Goal: Check status: Check status

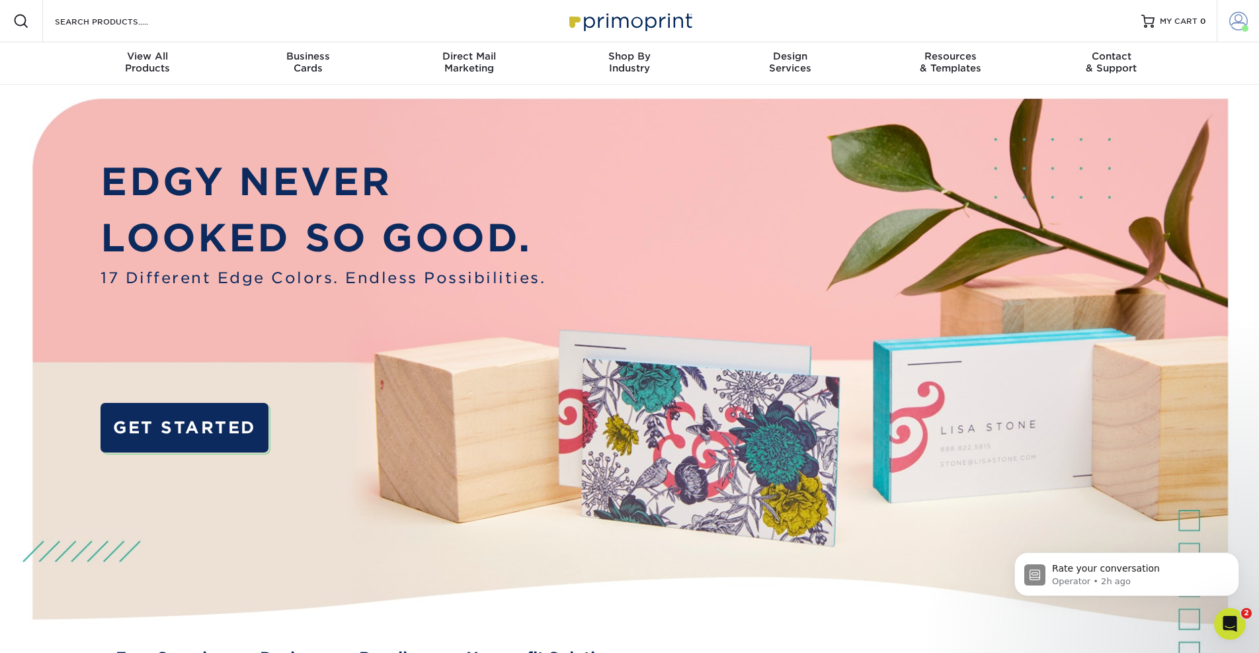
click at [1235, 21] on span at bounding box center [1238, 21] width 19 height 19
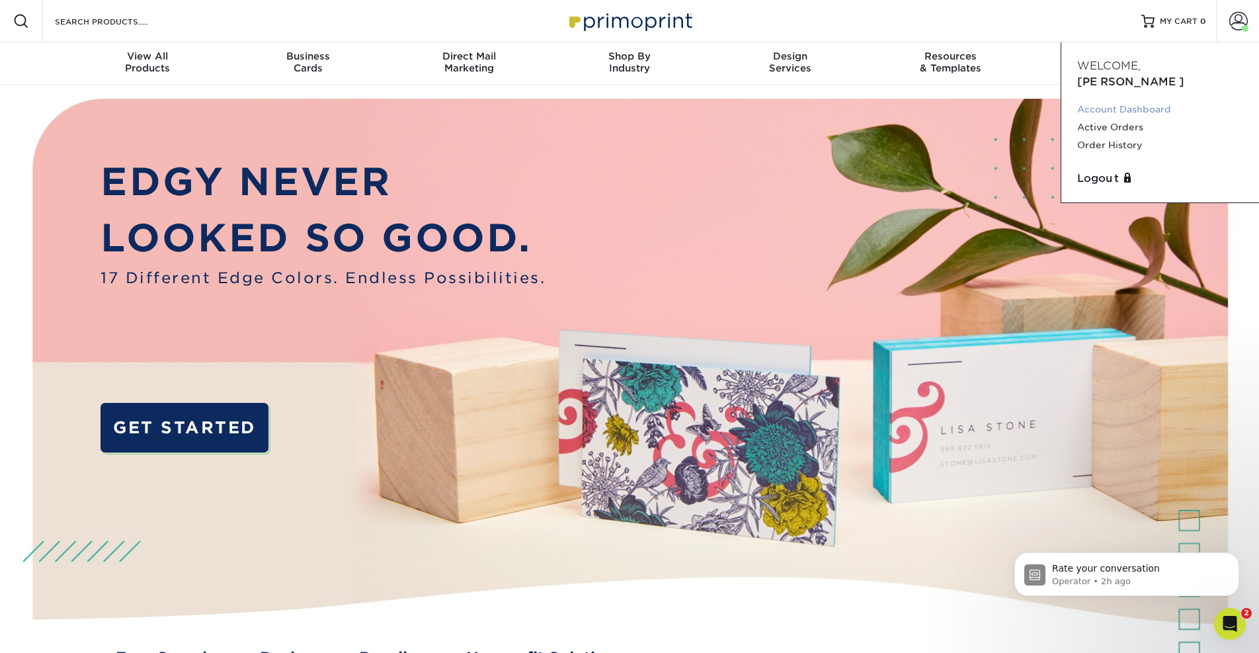
click at [1155, 101] on link "Account Dashboard" at bounding box center [1160, 110] width 166 height 18
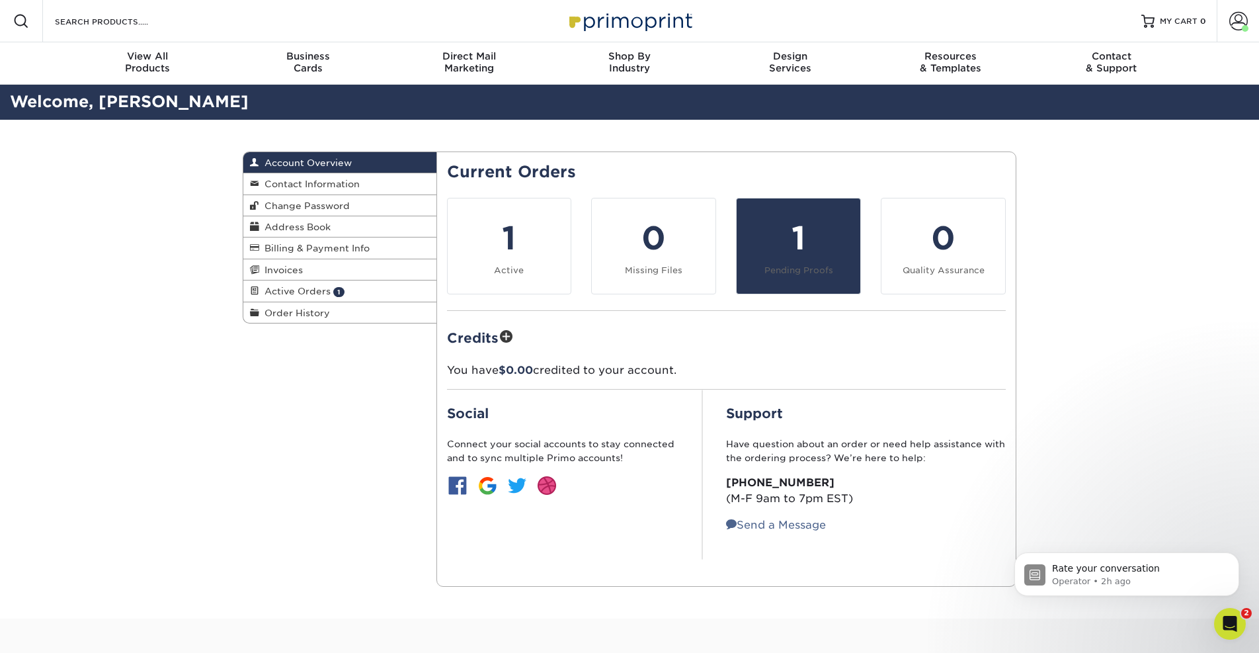
click at [796, 233] on div "1" at bounding box center [799, 238] width 108 height 48
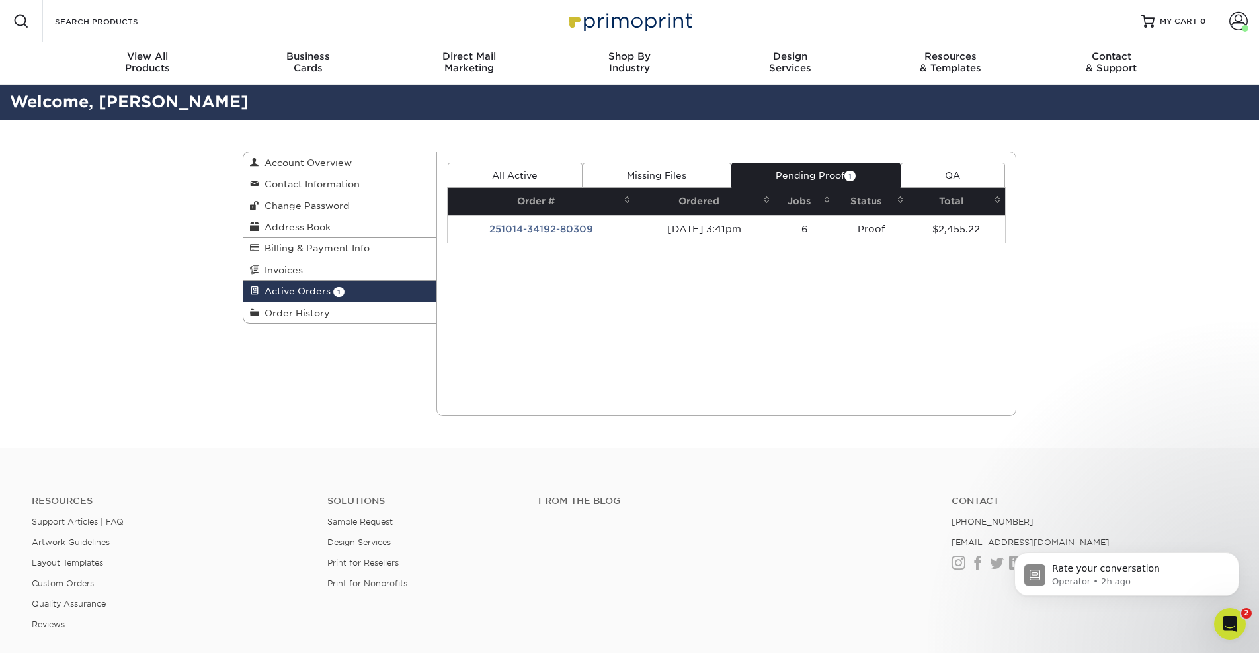
click at [562, 228] on td "251014-34192-80309" at bounding box center [541, 229] width 187 height 28
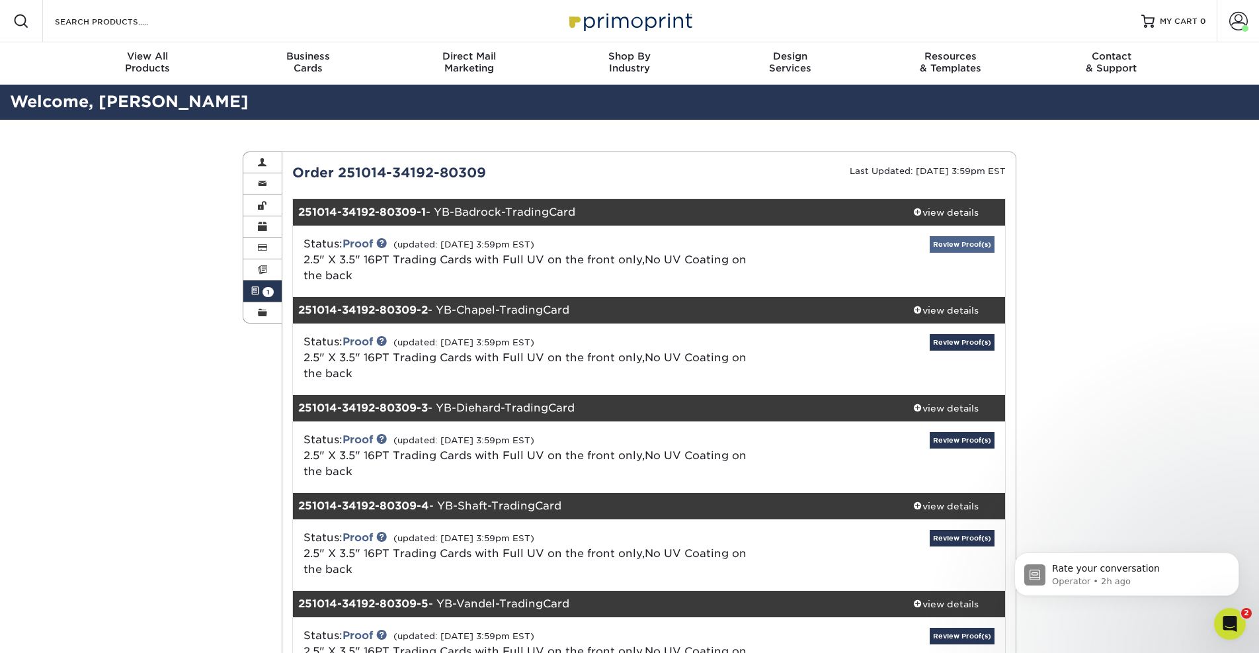
click at [932, 244] on link "Review Proof(s)" at bounding box center [962, 244] width 65 height 17
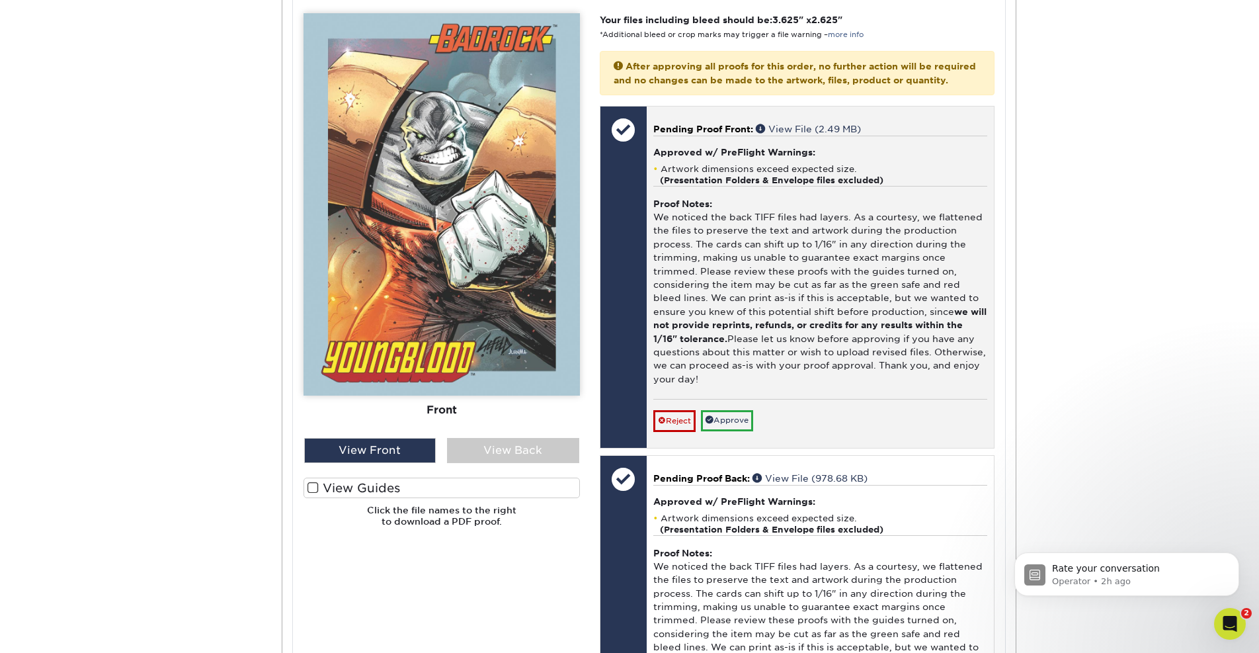
scroll to position [601, 0]
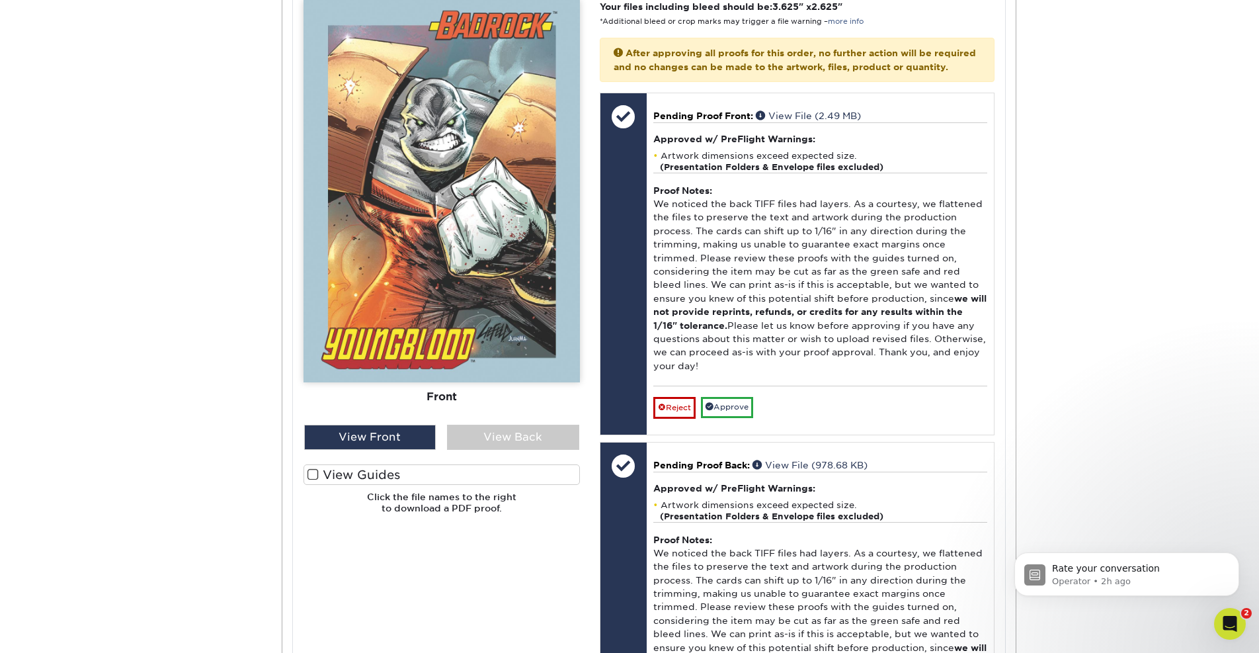
click at [311, 468] on span at bounding box center [313, 474] width 11 height 13
click at [0, 0] on input "View Guides" at bounding box center [0, 0] width 0 height 0
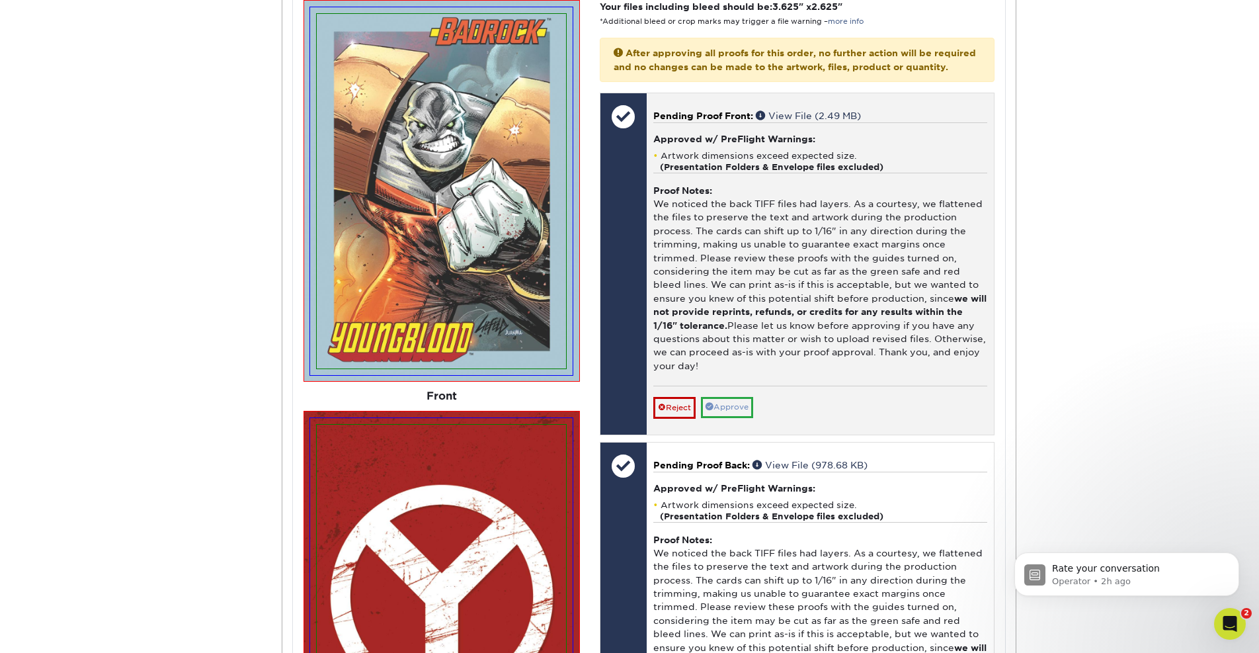
click at [732, 397] on link "Approve" at bounding box center [727, 407] width 52 height 21
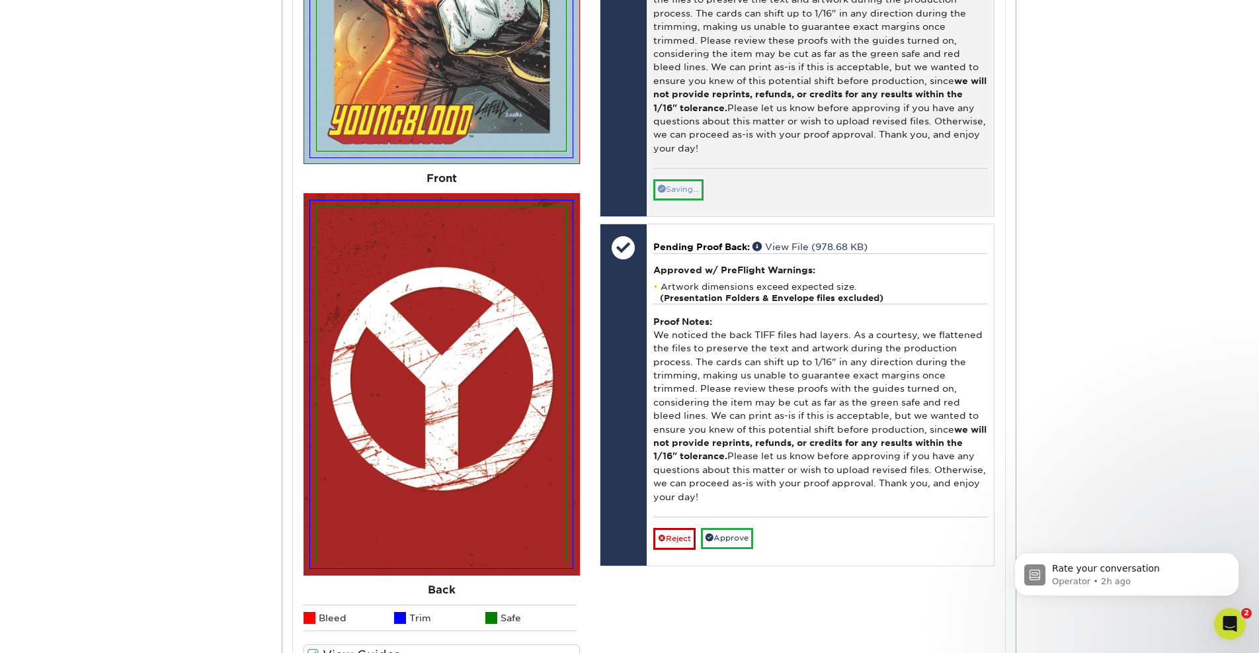
scroll to position [820, 0]
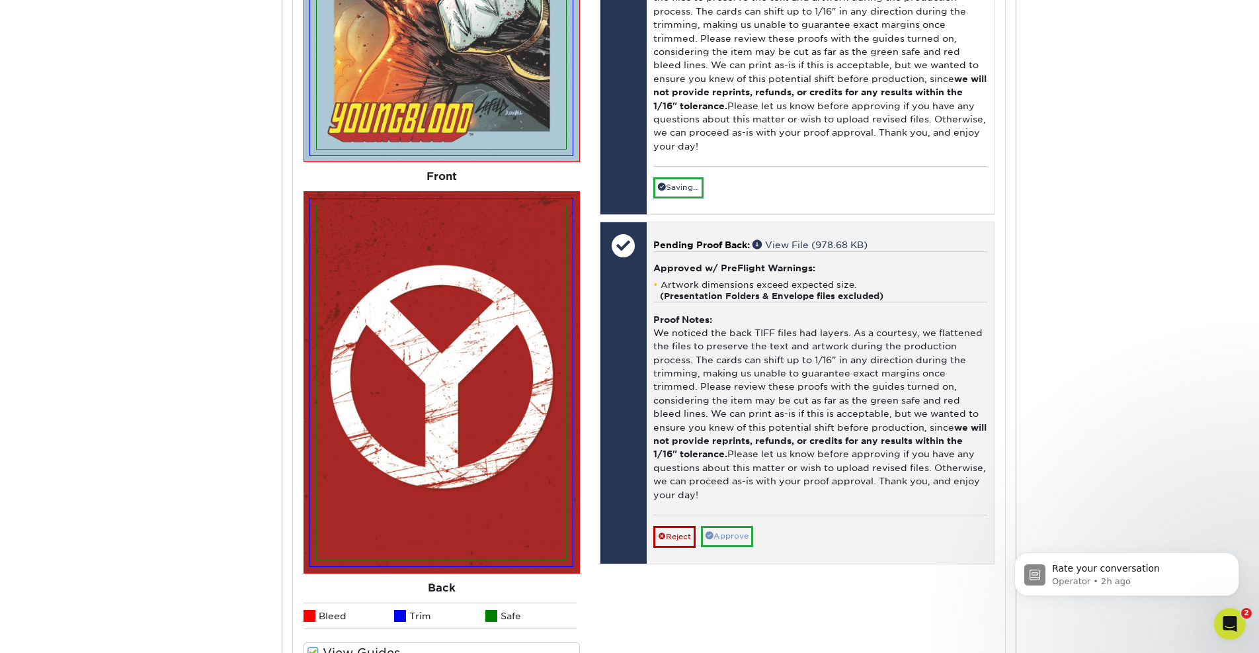
click at [739, 526] on link "Approve" at bounding box center [727, 536] width 52 height 21
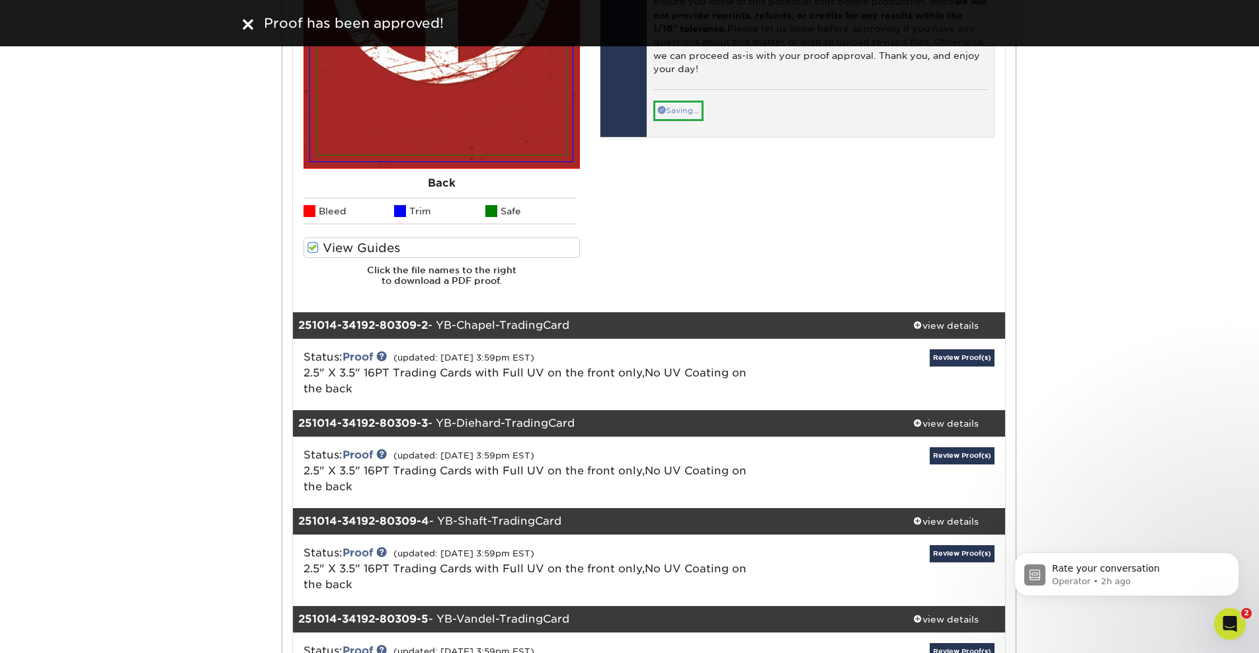
scroll to position [1233, 0]
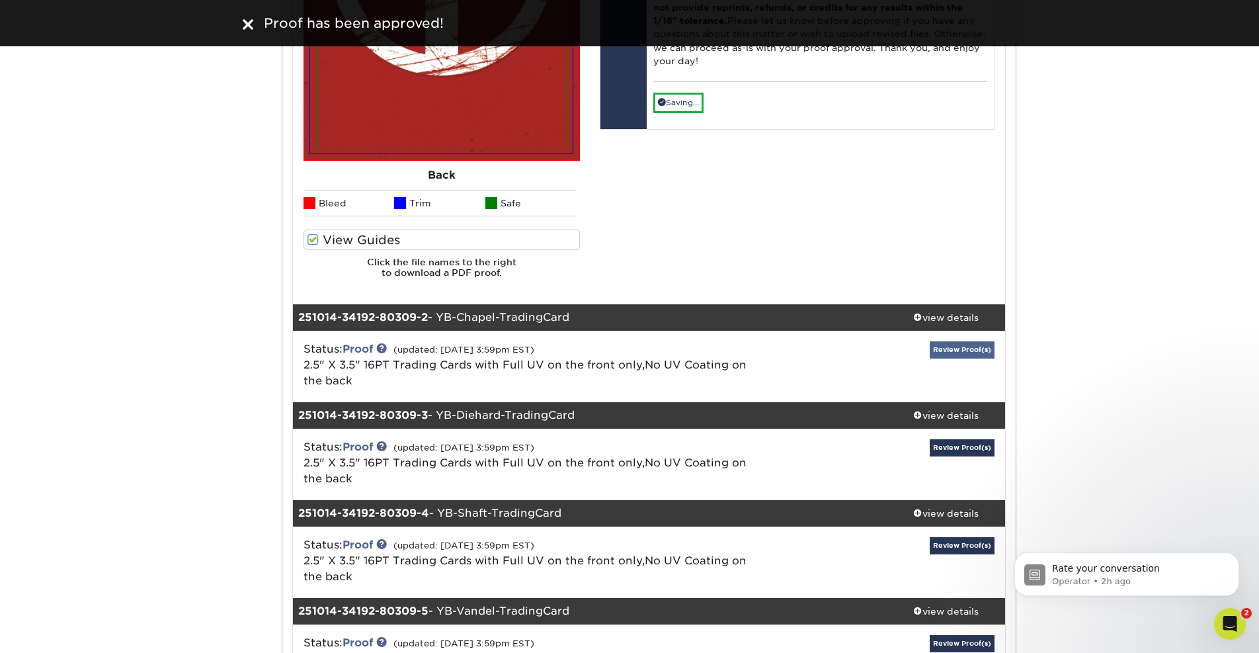
click at [967, 346] on link "Review Proof(s)" at bounding box center [962, 349] width 65 height 17
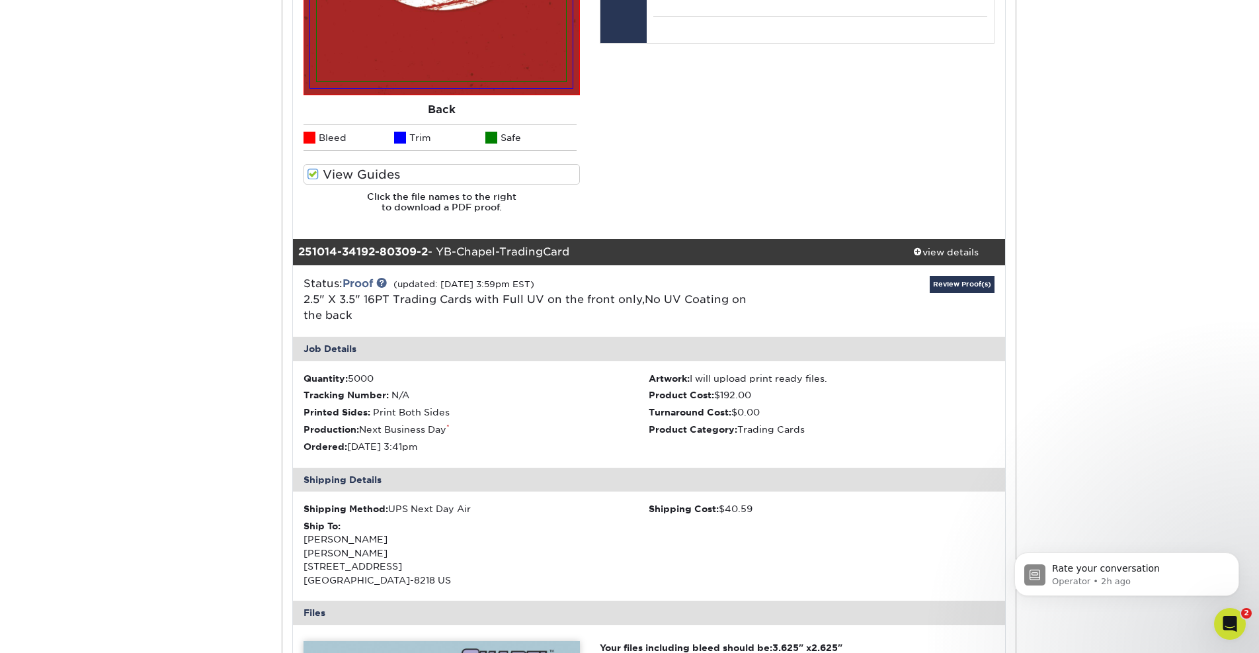
scroll to position [1300, 0]
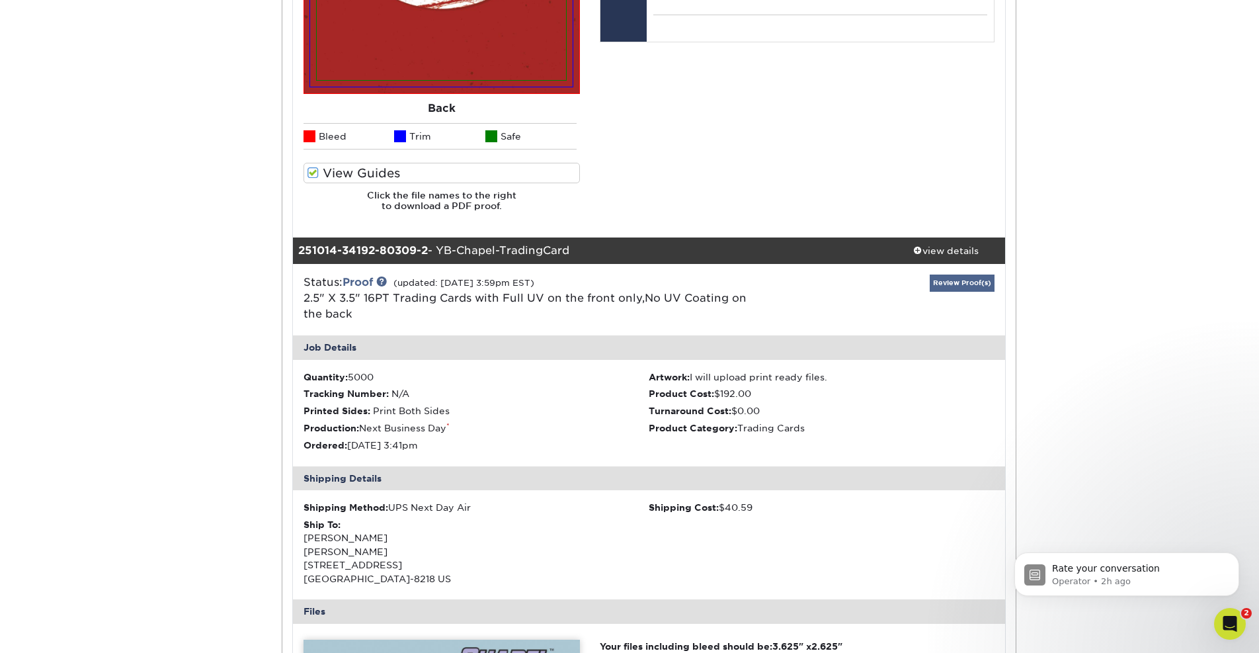
click at [954, 274] on link "Review Proof(s)" at bounding box center [962, 282] width 65 height 17
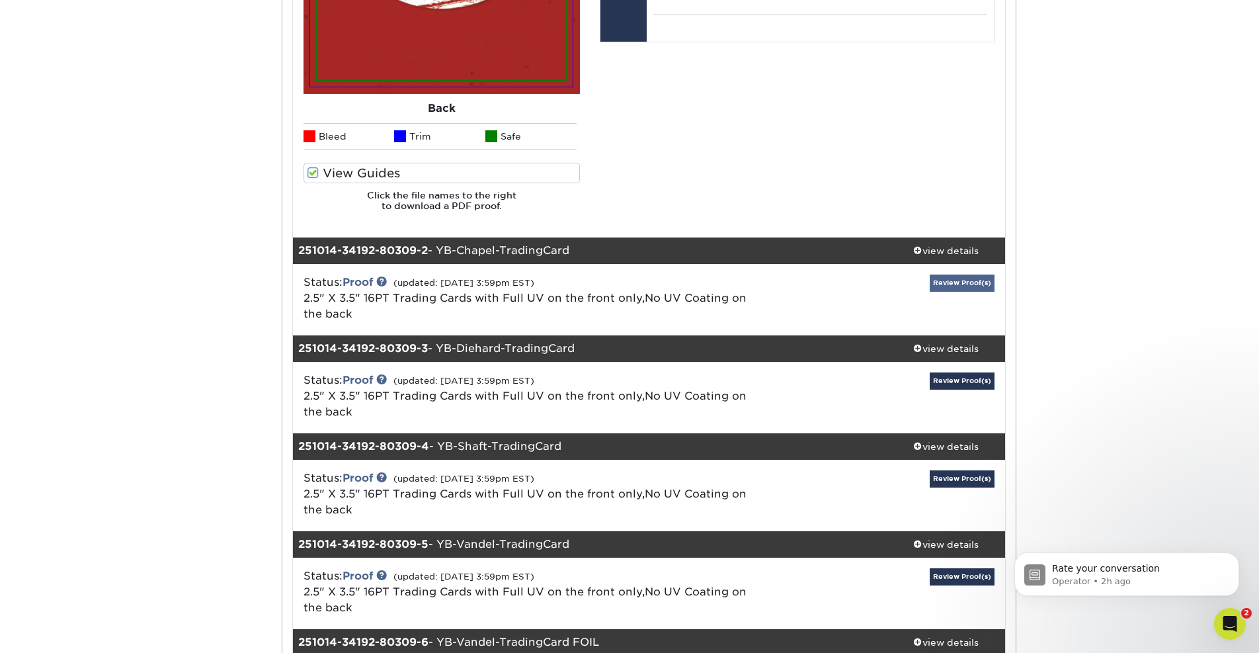
click at [941, 275] on link "Review Proof(s)" at bounding box center [962, 282] width 65 height 17
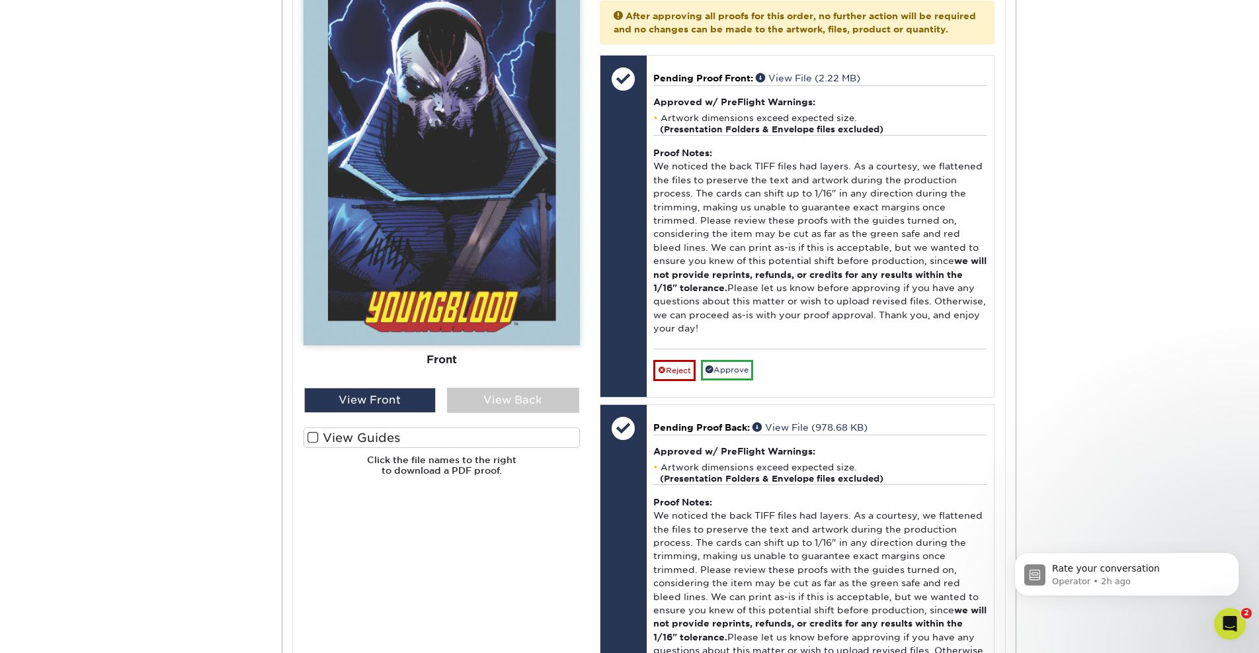
scroll to position [1985, 0]
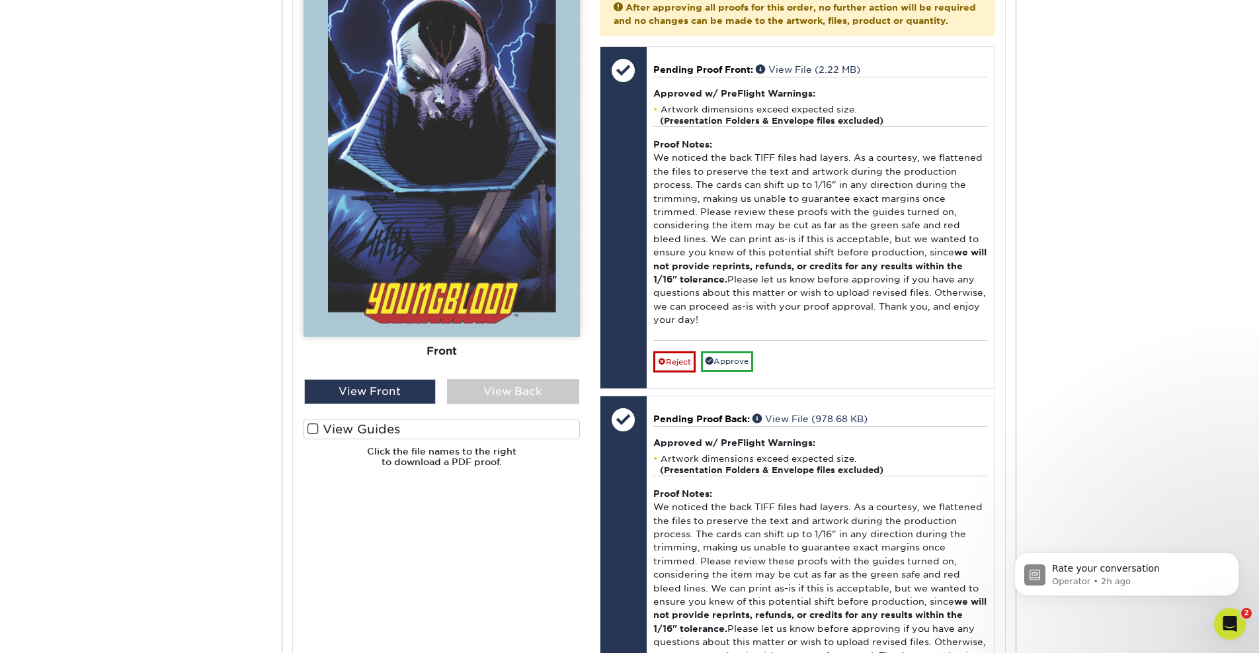
click at [446, 421] on label "View Guides" at bounding box center [442, 429] width 276 height 21
click at [0, 0] on input "View Guides" at bounding box center [0, 0] width 0 height 0
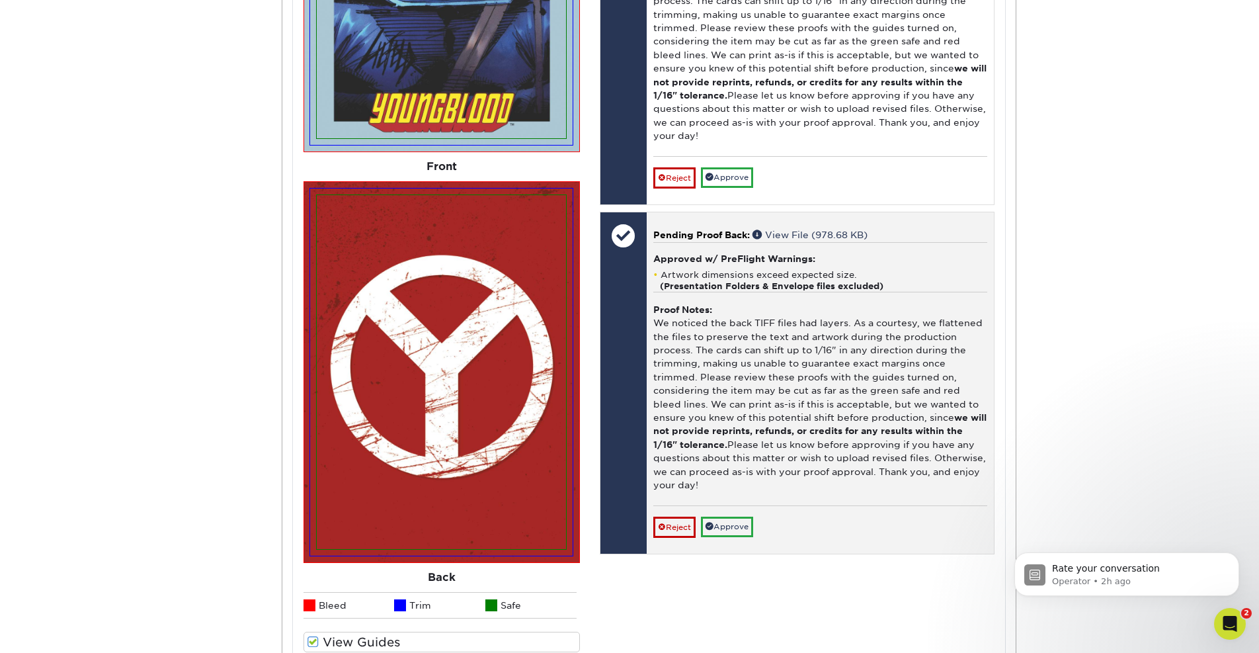
scroll to position [2170, 0]
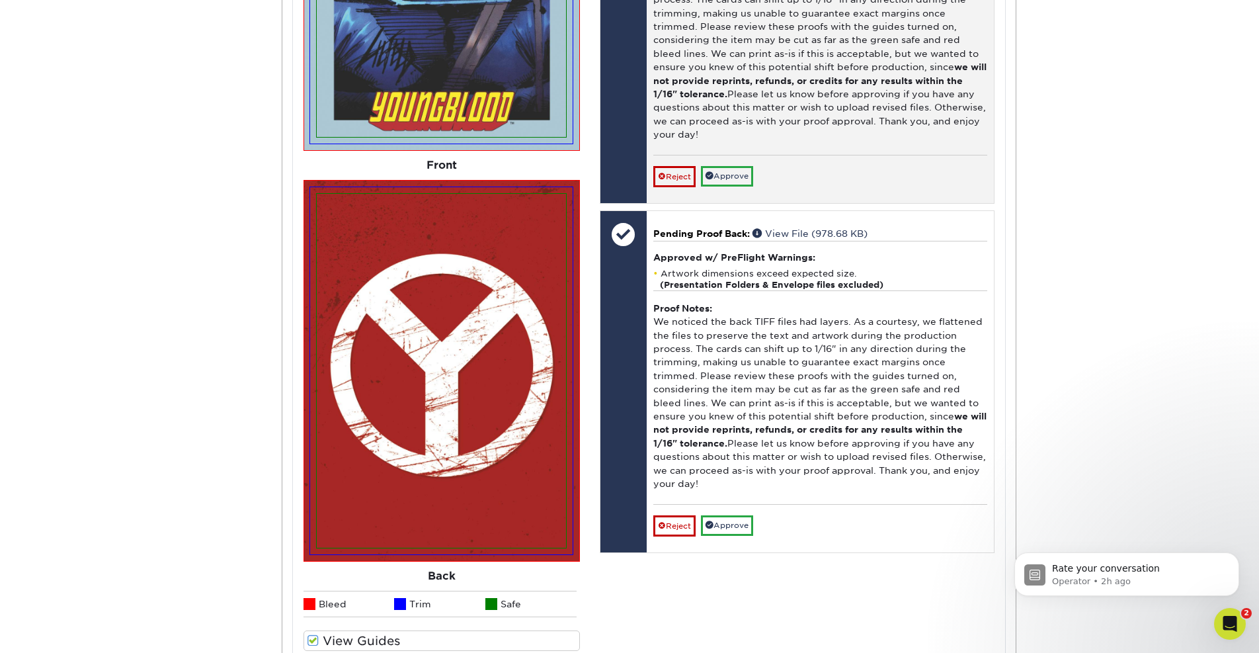
click at [725, 166] on link "Approve" at bounding box center [727, 176] width 52 height 21
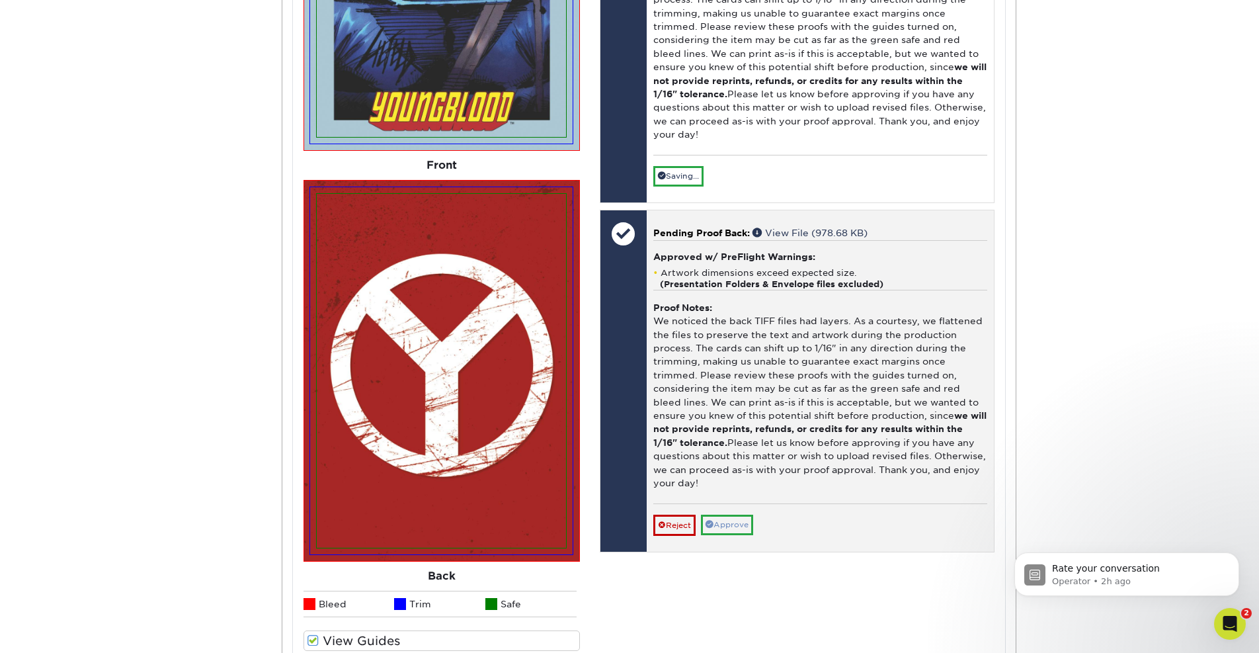
click at [733, 515] on link "Approve" at bounding box center [727, 525] width 52 height 21
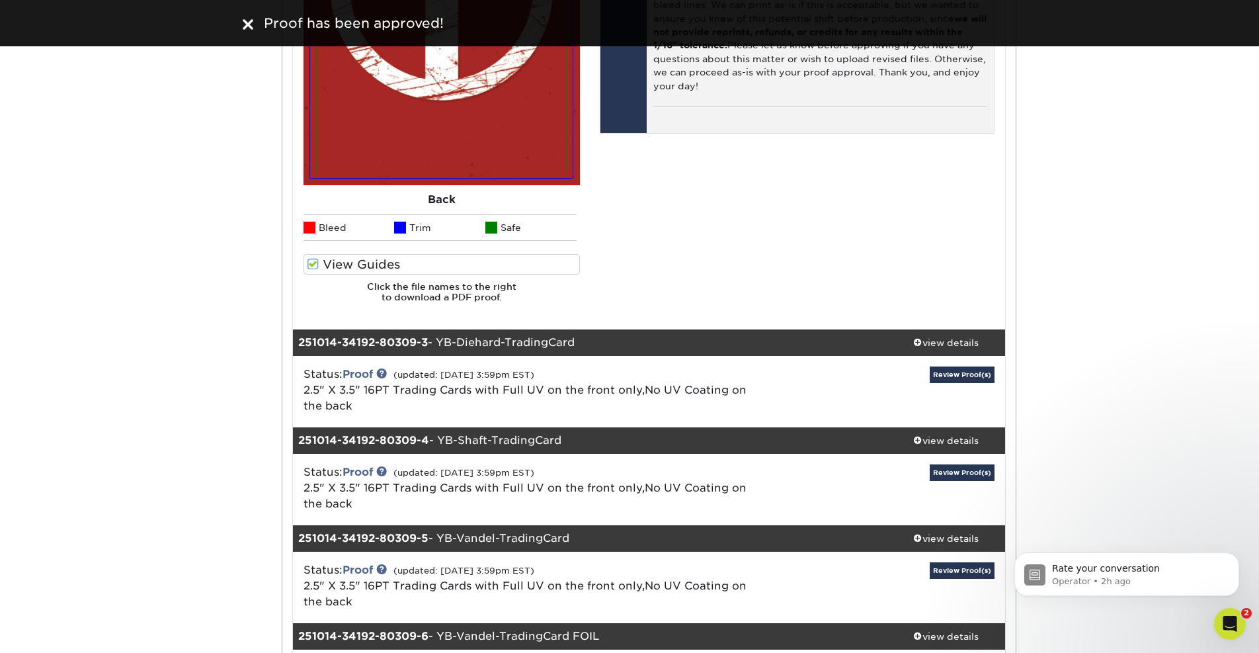
scroll to position [2548, 0]
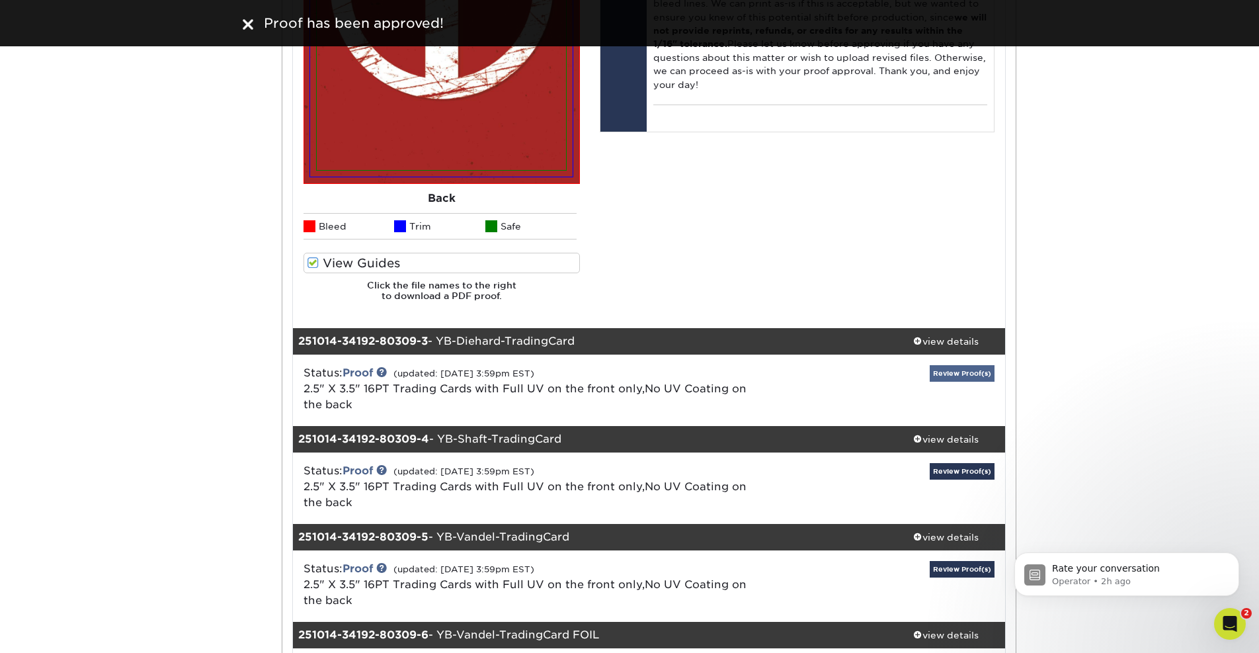
click at [956, 365] on link "Review Proof(s)" at bounding box center [962, 373] width 65 height 17
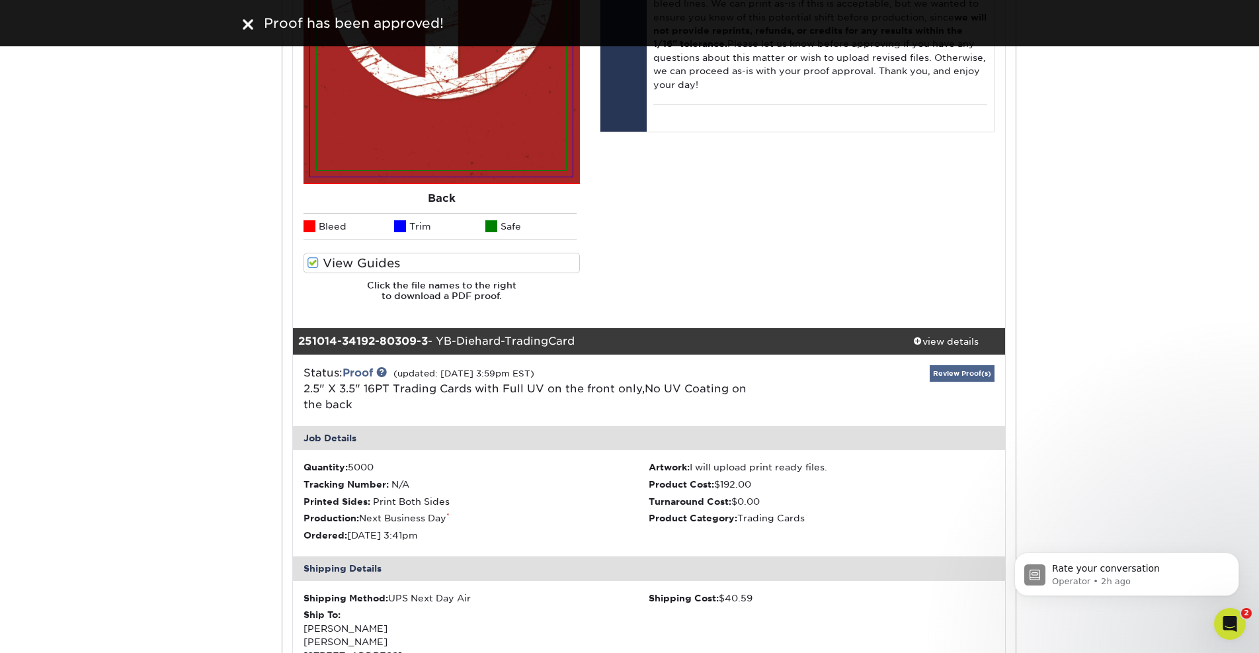
click at [954, 365] on link "Review Proof(s)" at bounding box center [962, 373] width 65 height 17
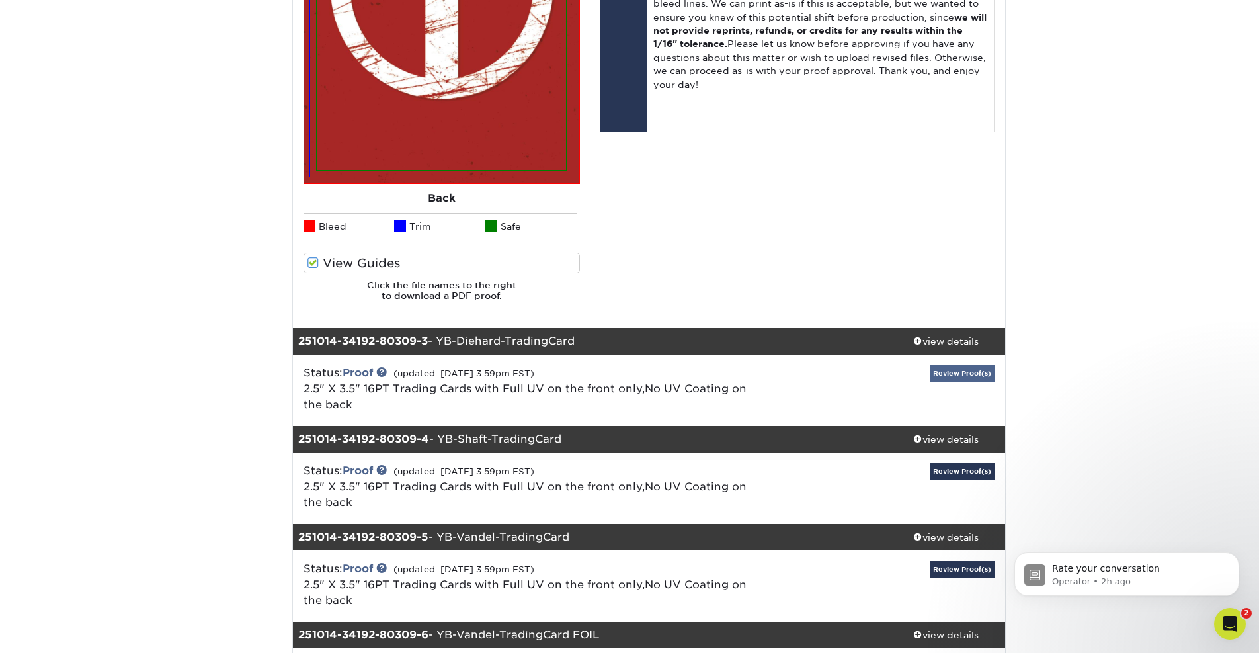
click at [954, 365] on link "Review Proof(s)" at bounding box center [962, 373] width 65 height 17
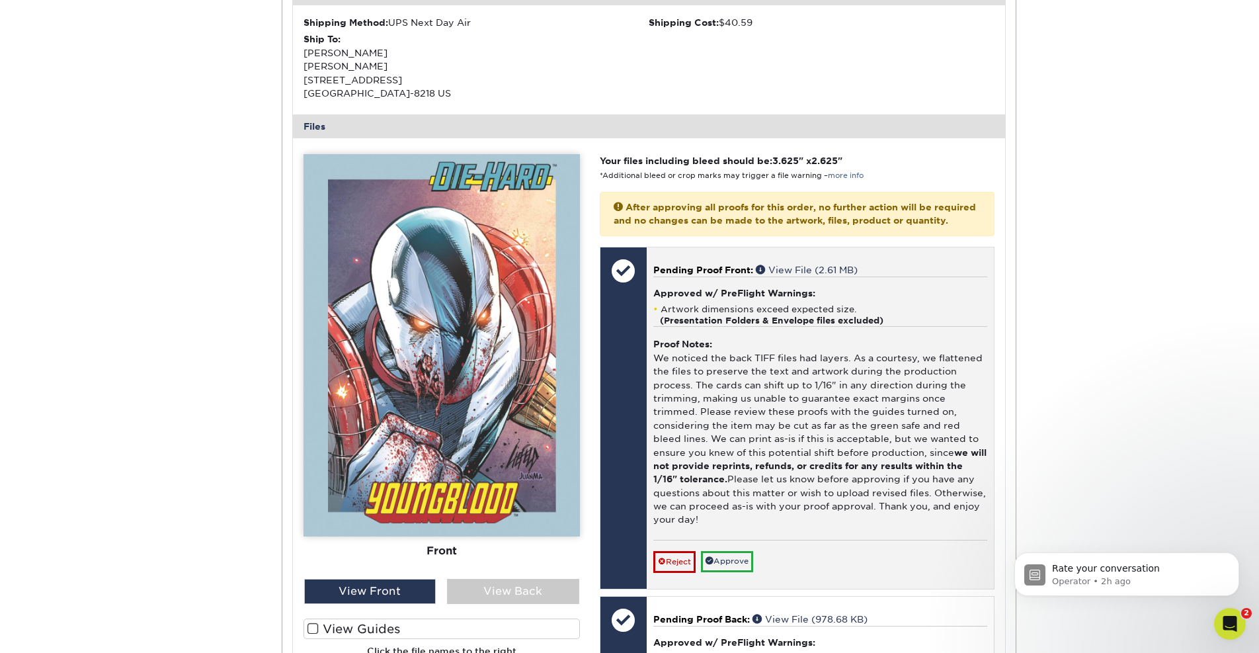
scroll to position [3126, 0]
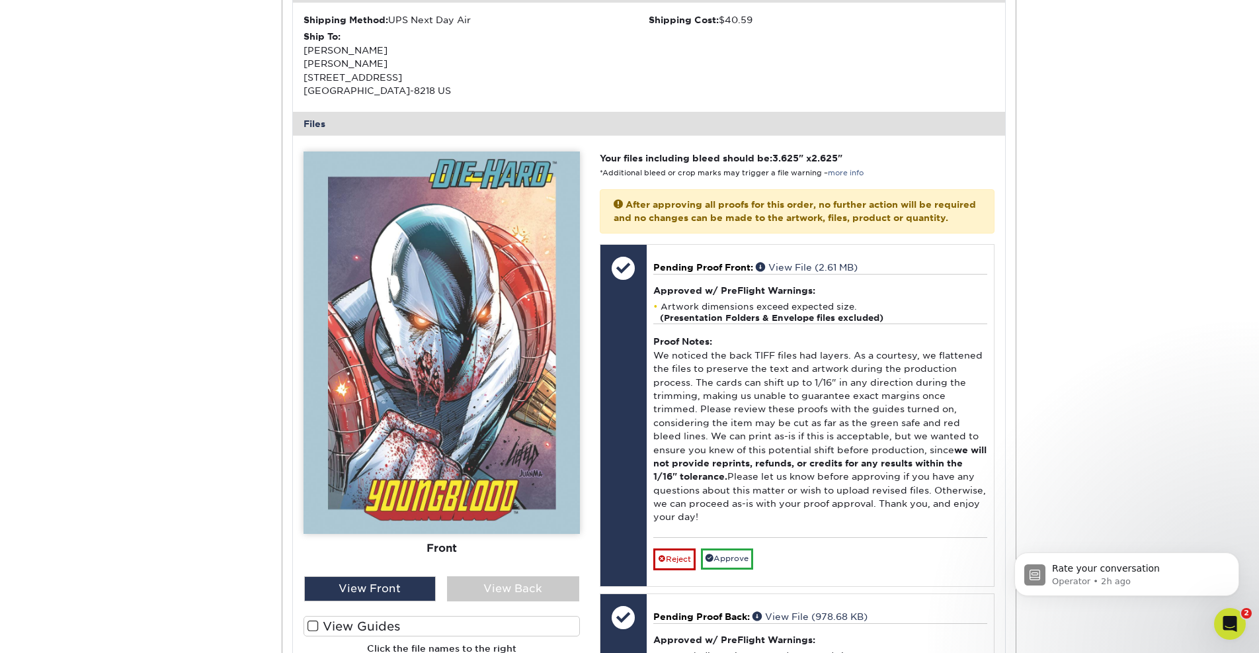
click at [335, 616] on label "View Guides" at bounding box center [442, 626] width 276 height 21
click at [0, 0] on input "View Guides" at bounding box center [0, 0] width 0 height 0
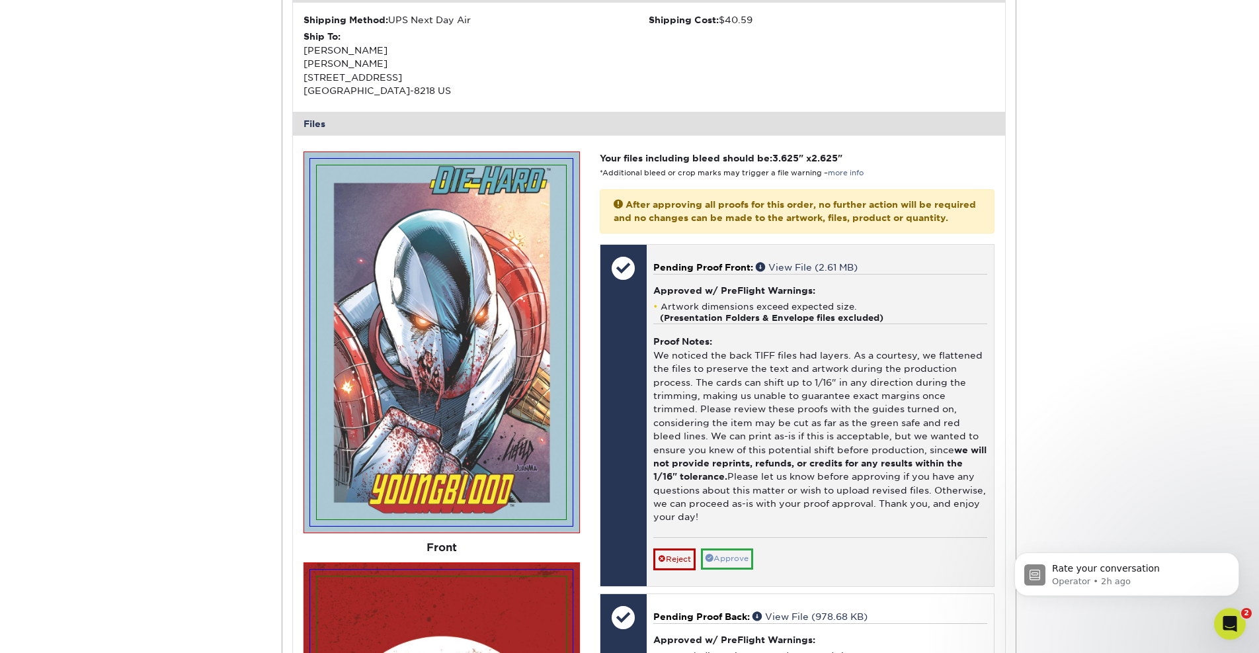
click at [735, 548] on link "Approve" at bounding box center [727, 558] width 52 height 21
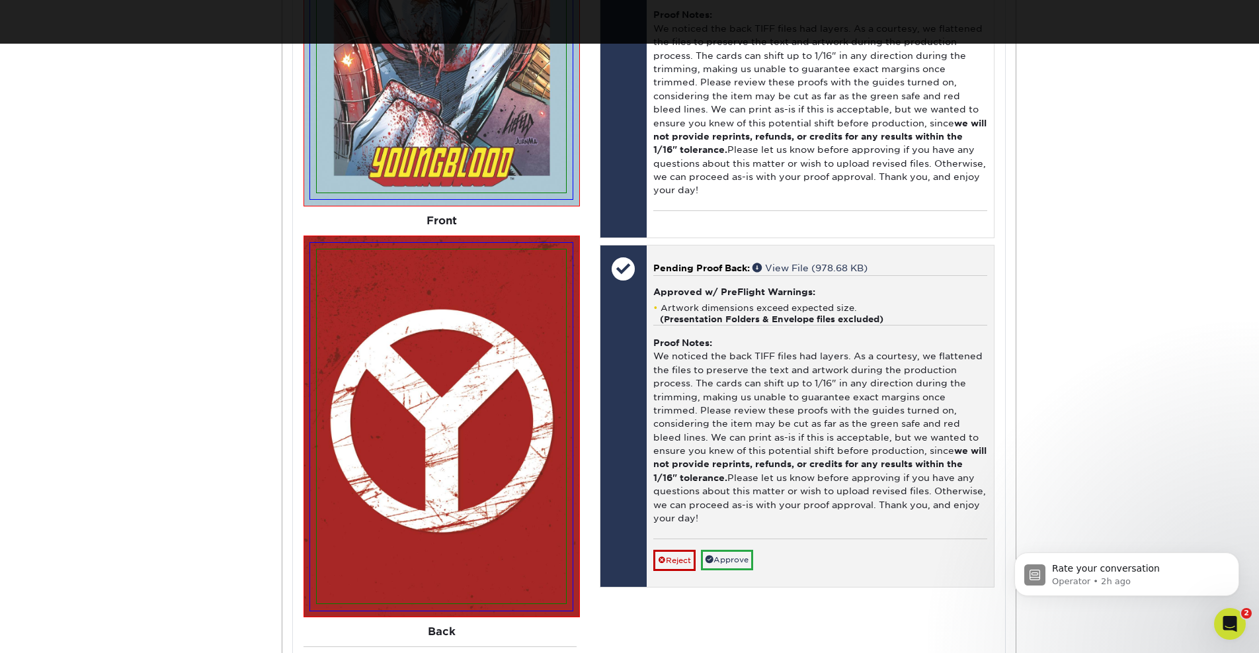
scroll to position [3460, 0]
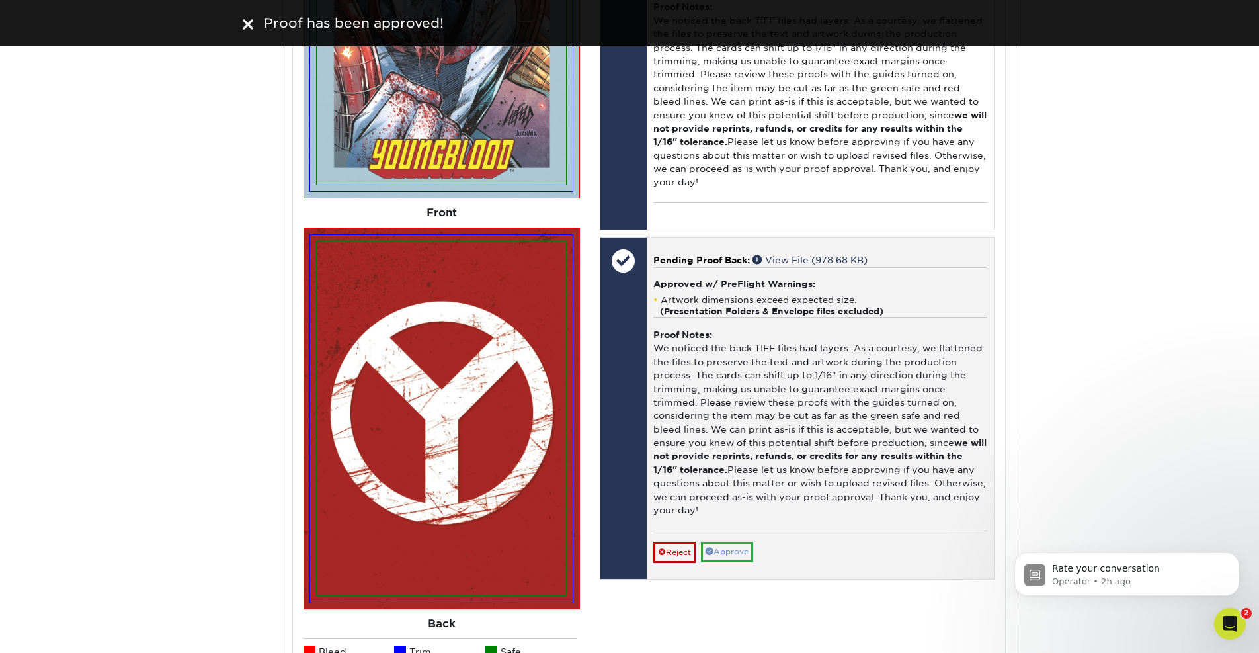
click at [727, 542] on link "Approve" at bounding box center [727, 552] width 52 height 21
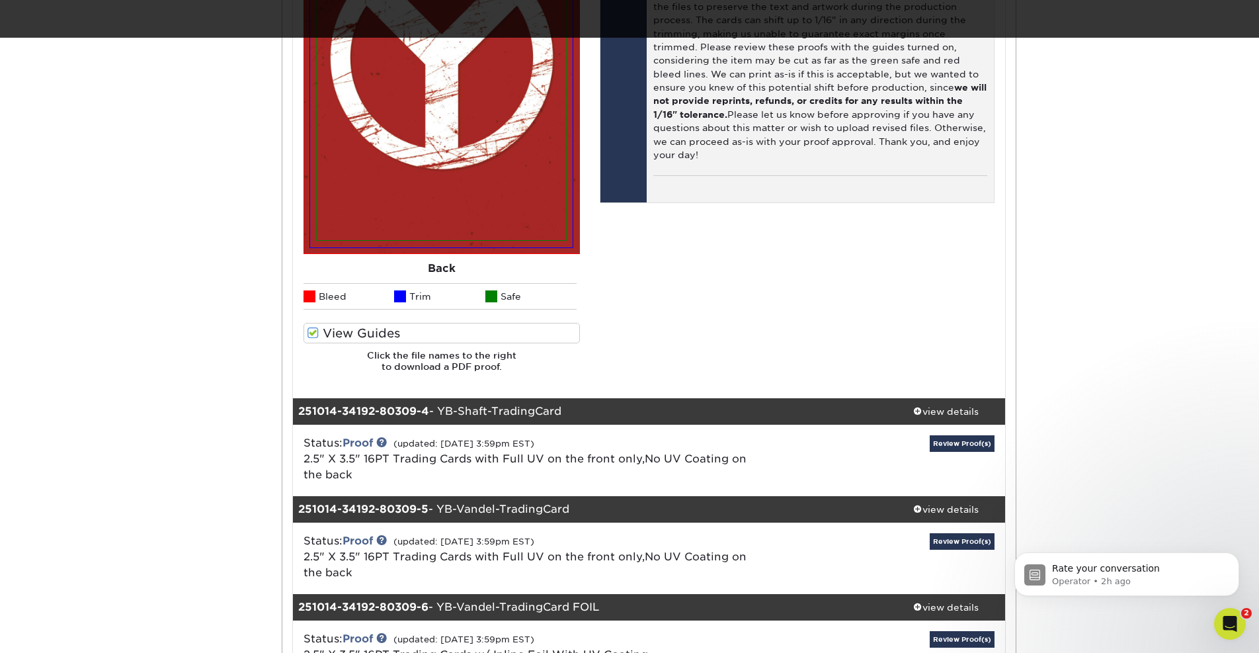
scroll to position [3817, 0]
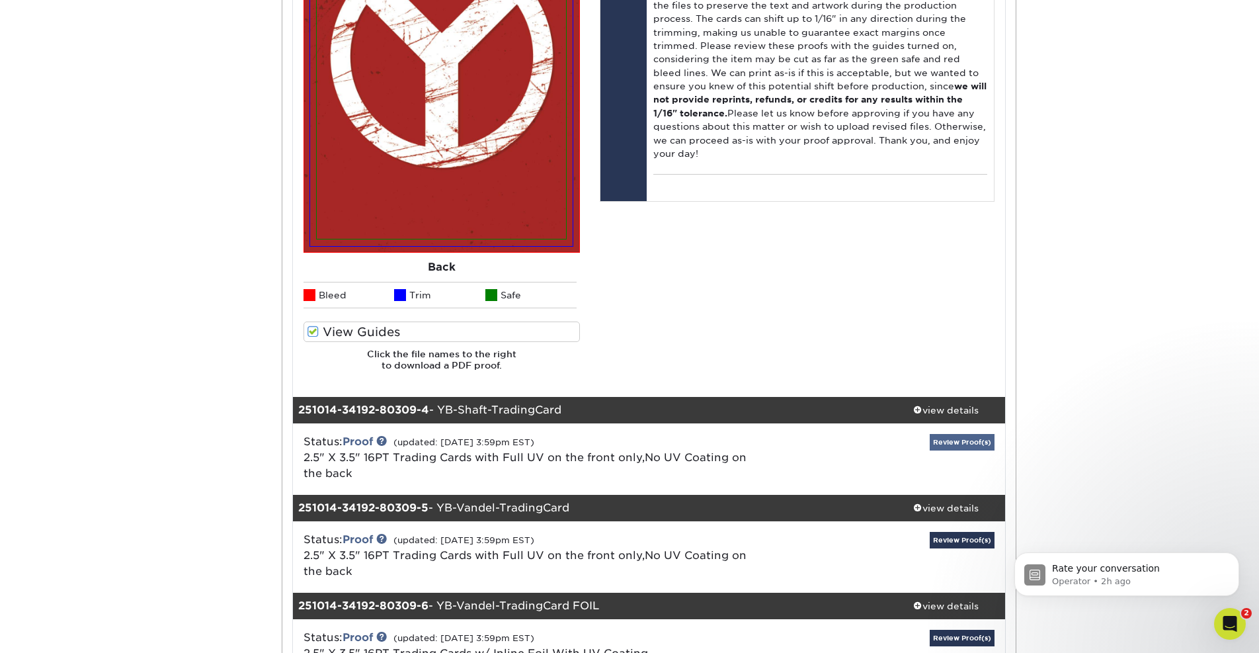
click at [952, 434] on link "Review Proof(s)" at bounding box center [962, 442] width 65 height 17
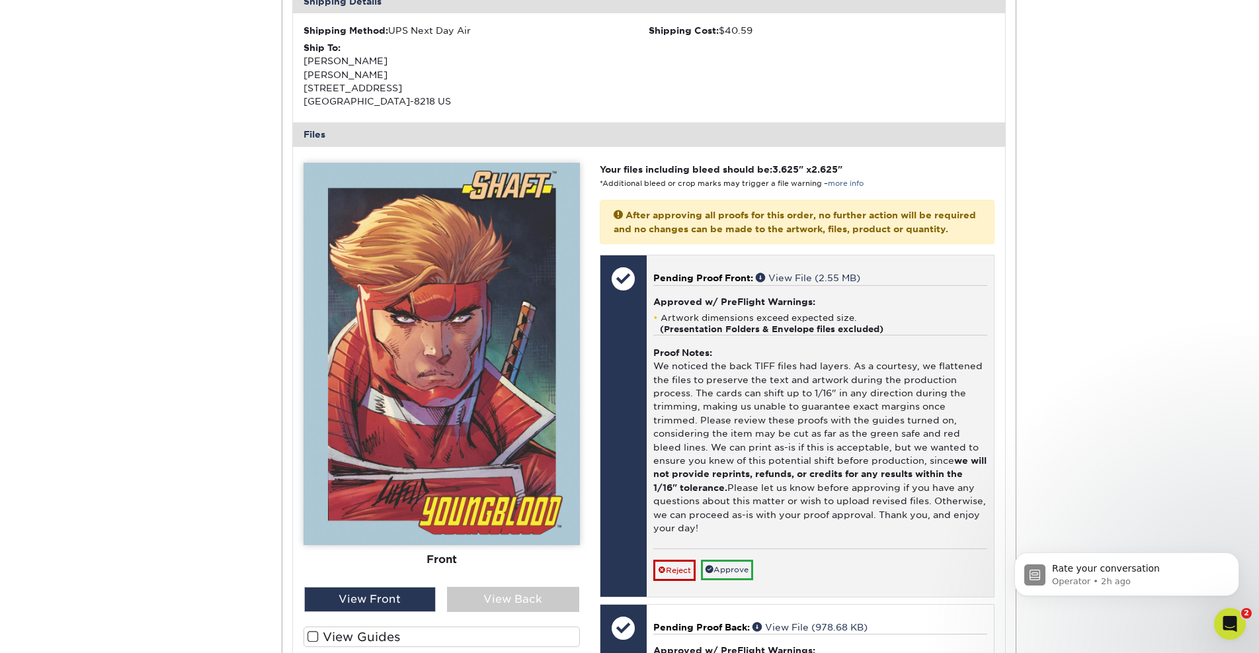
scroll to position [4454, 0]
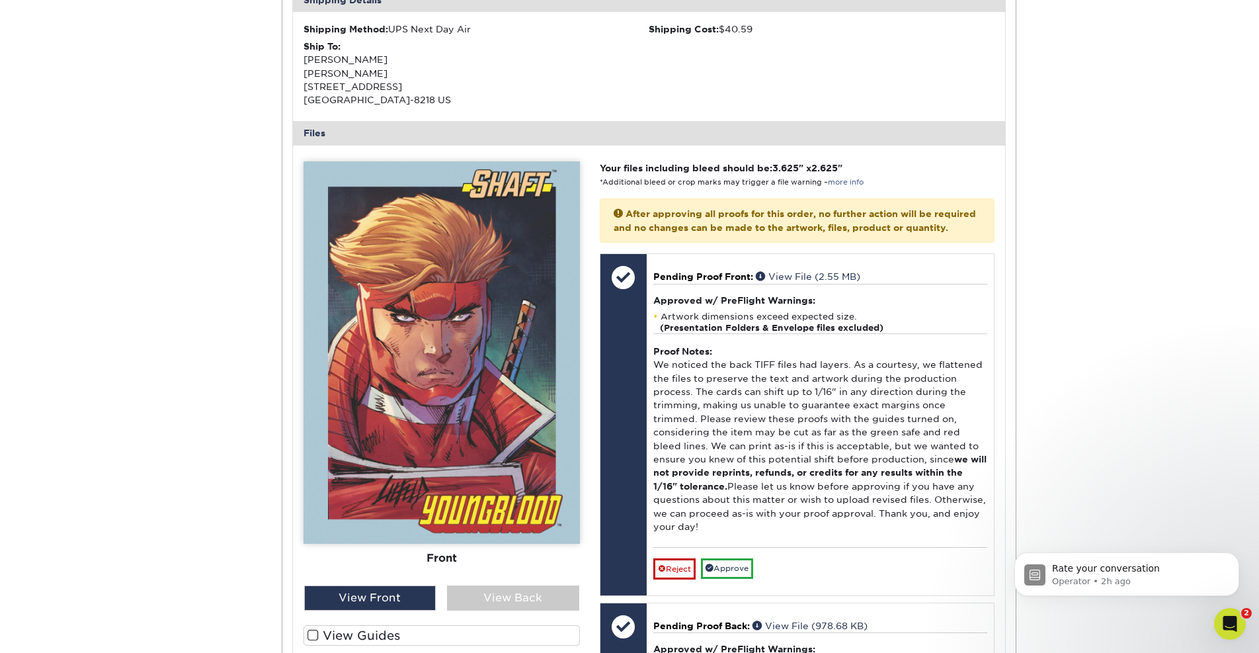
click at [334, 625] on label "View Guides" at bounding box center [442, 635] width 276 height 21
click at [0, 0] on input "View Guides" at bounding box center [0, 0] width 0 height 0
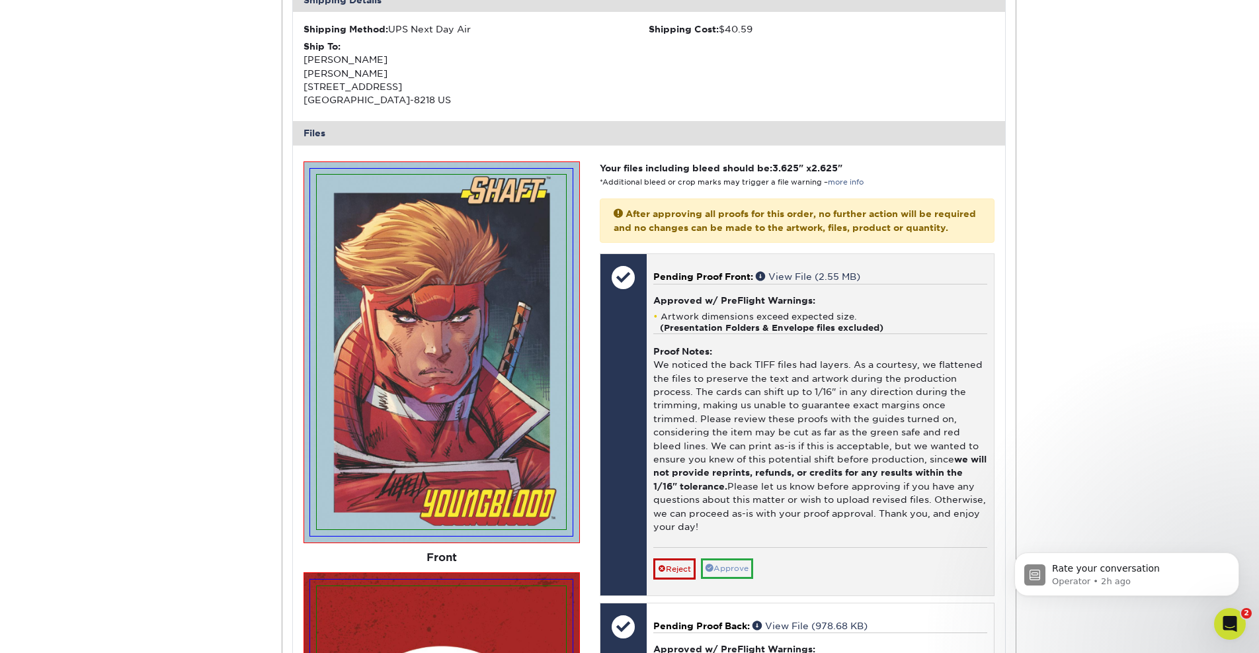
click at [729, 558] on link "Approve" at bounding box center [727, 568] width 52 height 21
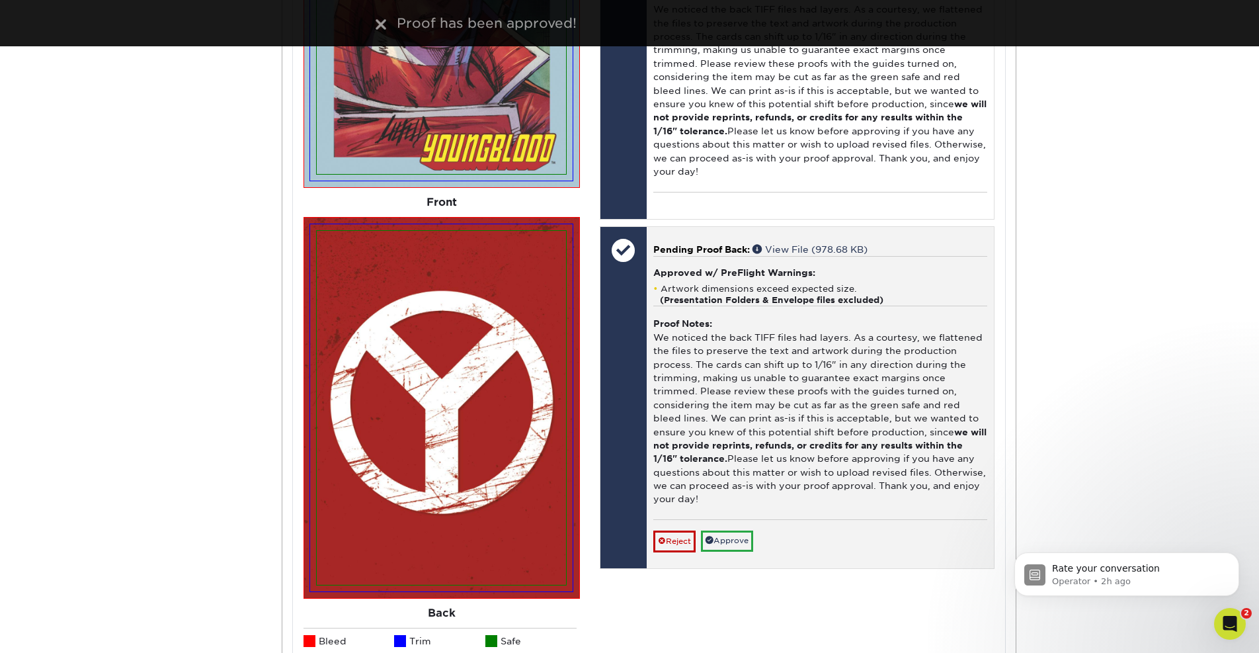
scroll to position [4839, 0]
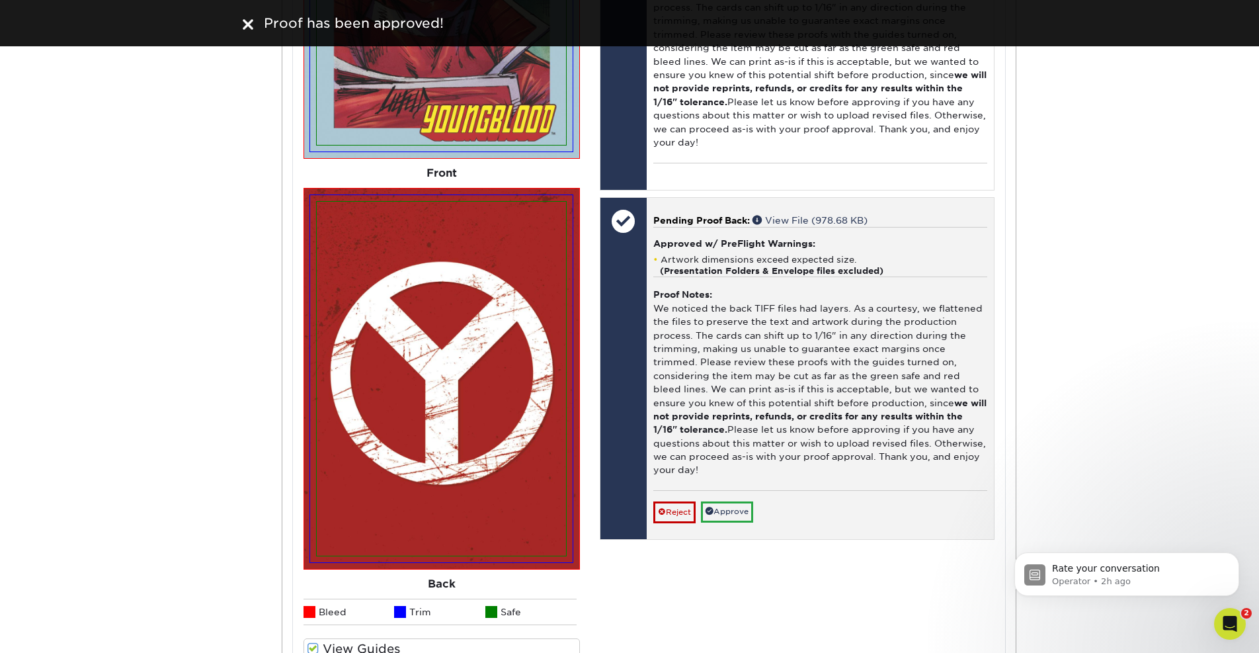
click at [726, 501] on link "Approve" at bounding box center [727, 511] width 52 height 21
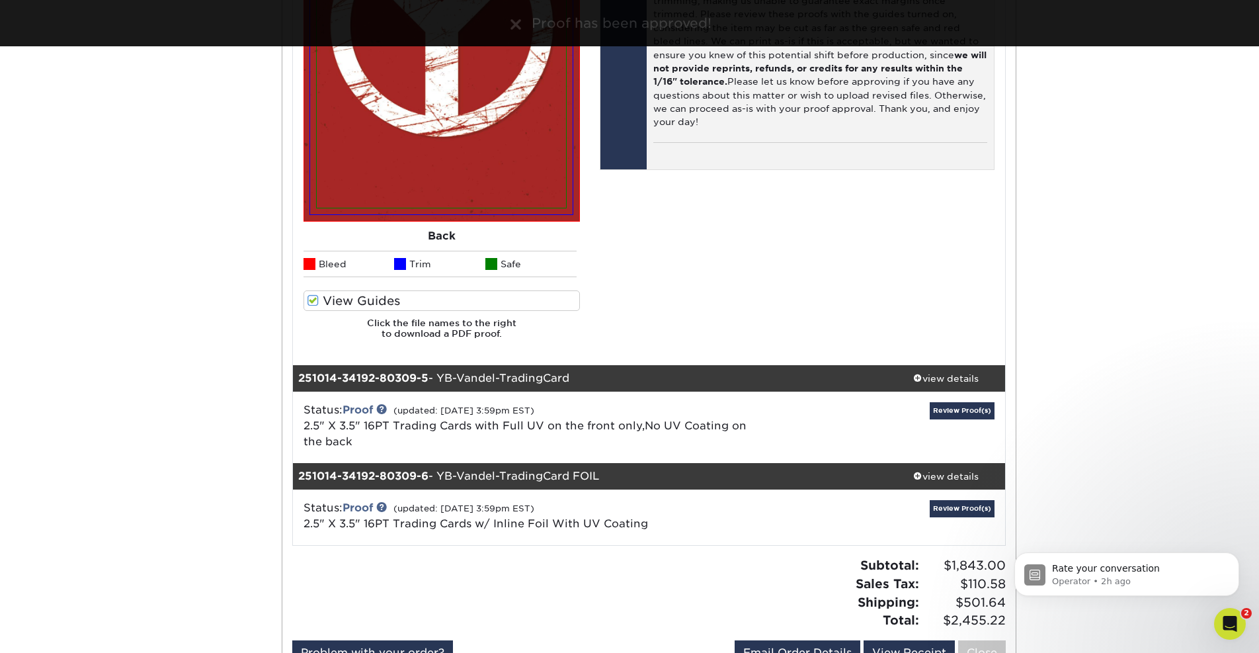
scroll to position [5192, 0]
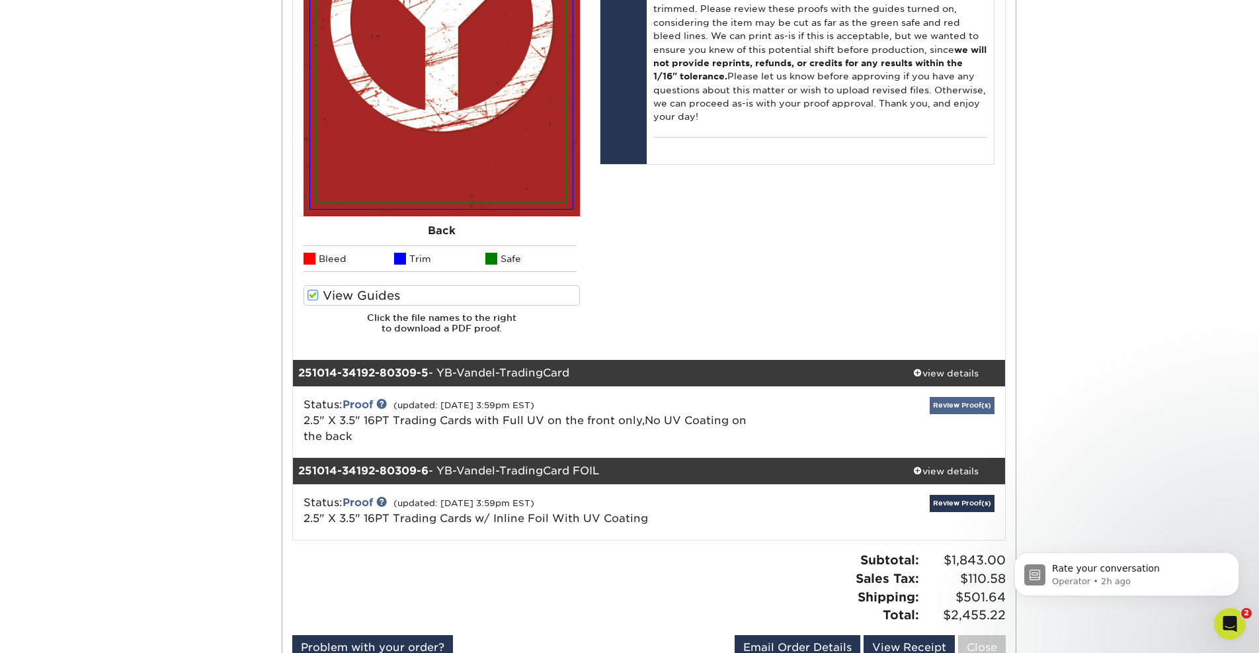
click at [938, 397] on link "Review Proof(s)" at bounding box center [962, 405] width 65 height 17
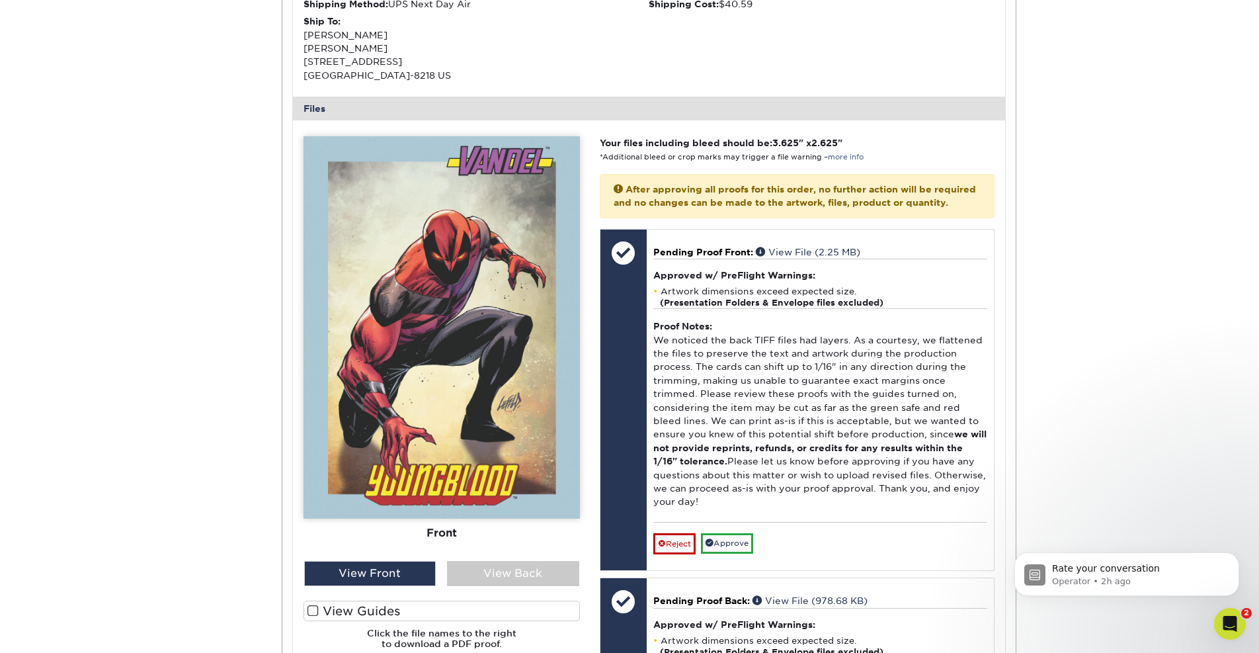
scroll to position [5878, 0]
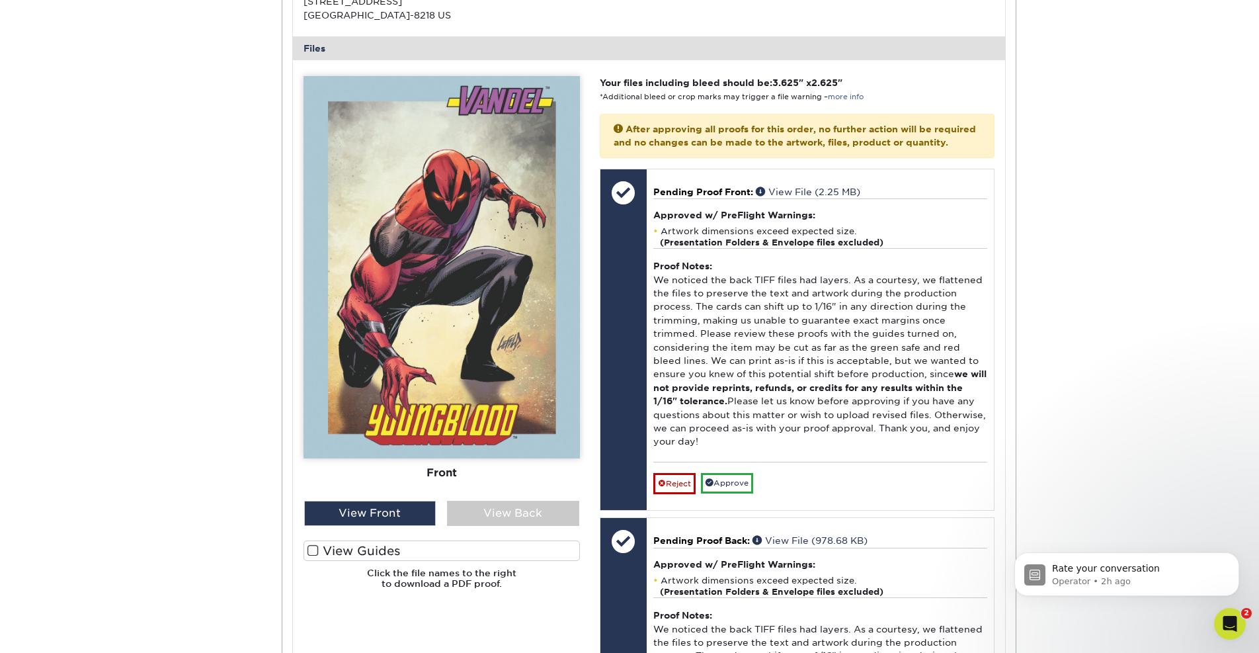
click at [311, 544] on span at bounding box center [313, 550] width 11 height 13
click at [0, 0] on input "View Guides" at bounding box center [0, 0] width 0 height 0
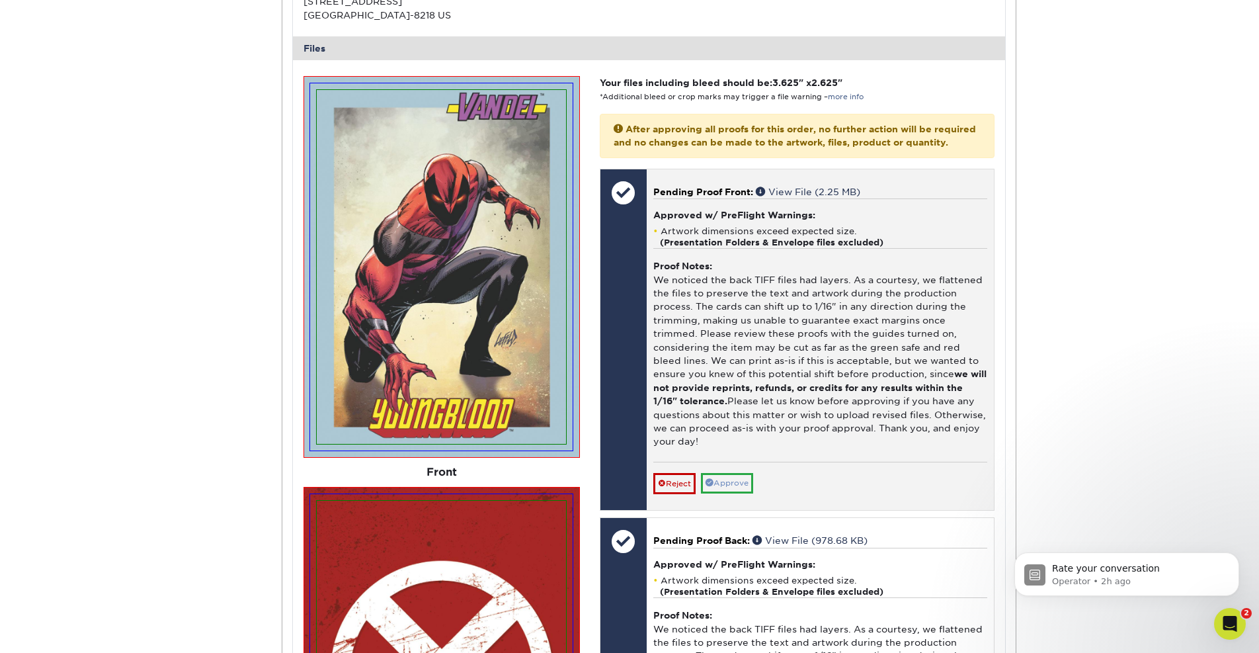
click at [725, 473] on link "Approve" at bounding box center [727, 483] width 52 height 21
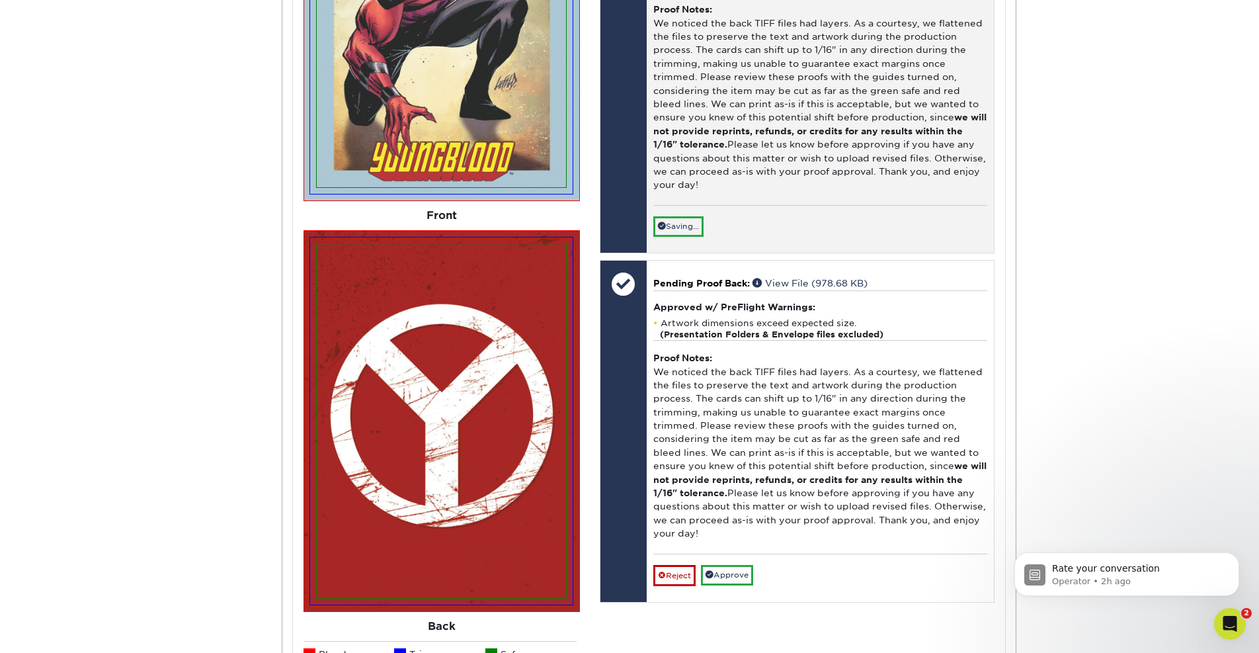
scroll to position [6135, 0]
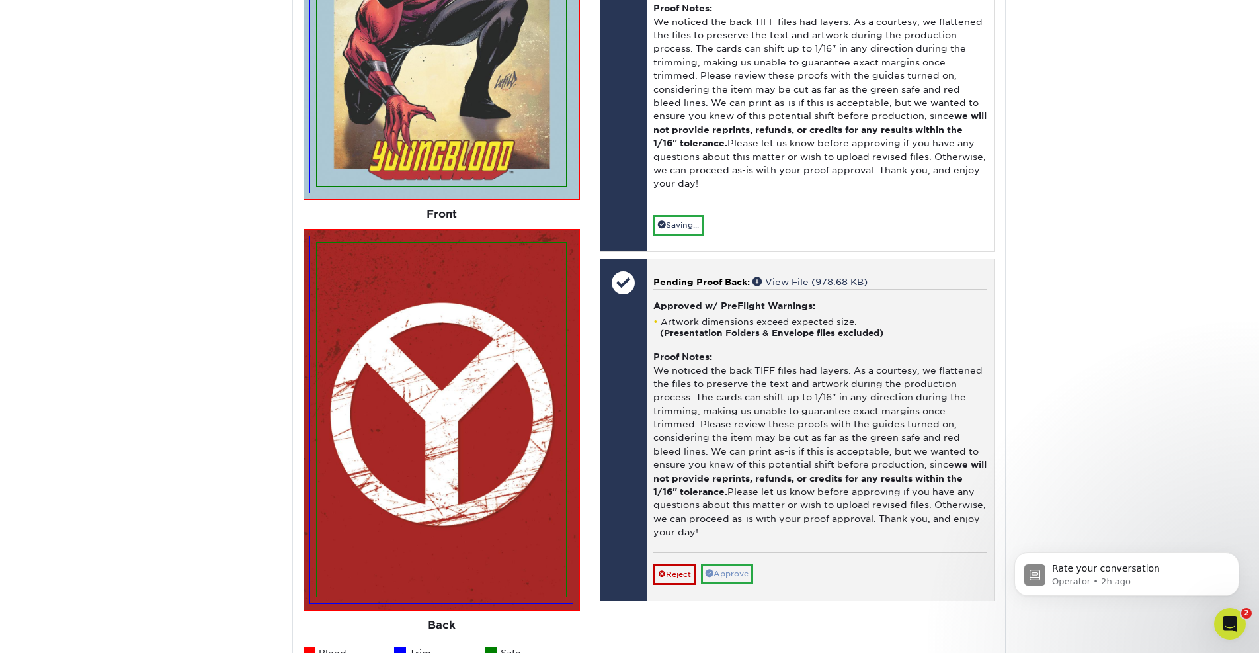
click at [726, 563] on link "Approve" at bounding box center [727, 573] width 52 height 21
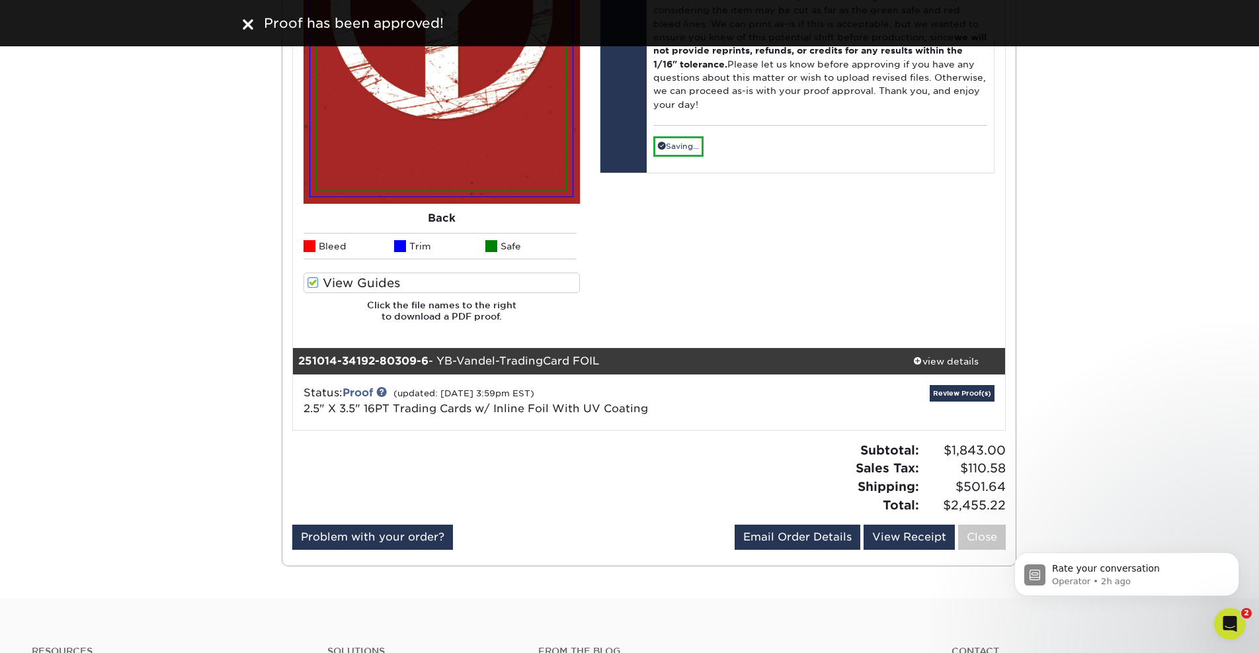
scroll to position [6505, 0]
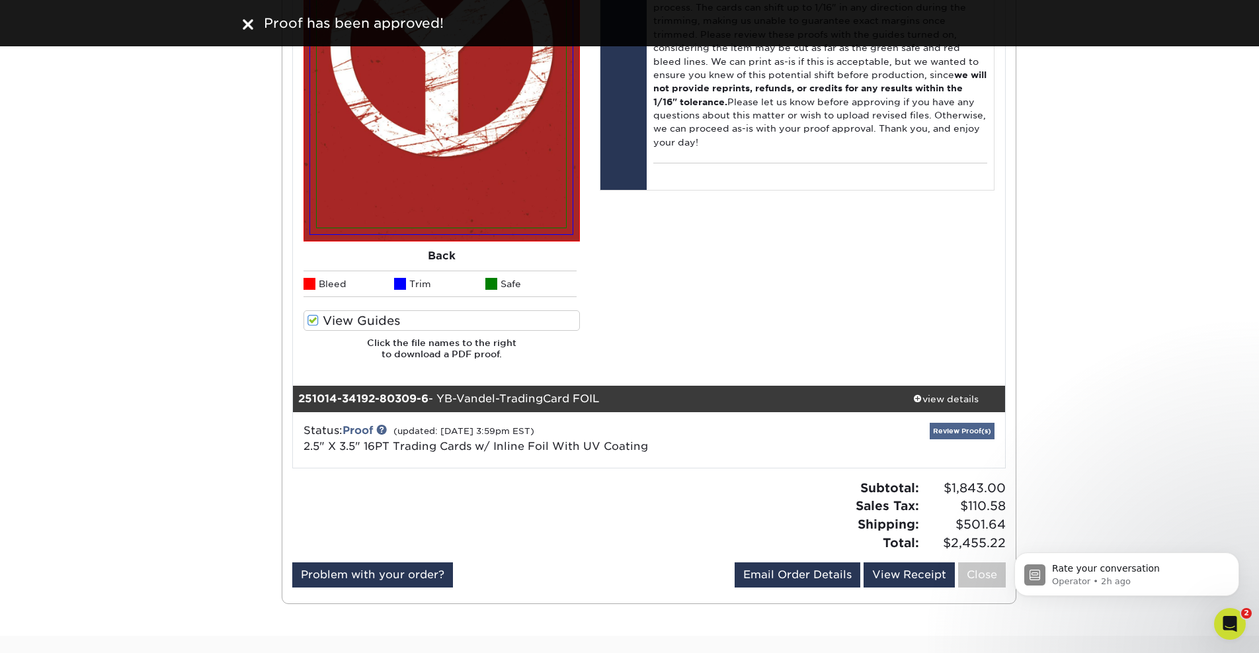
click at [942, 423] on link "Review Proof(s)" at bounding box center [962, 431] width 65 height 17
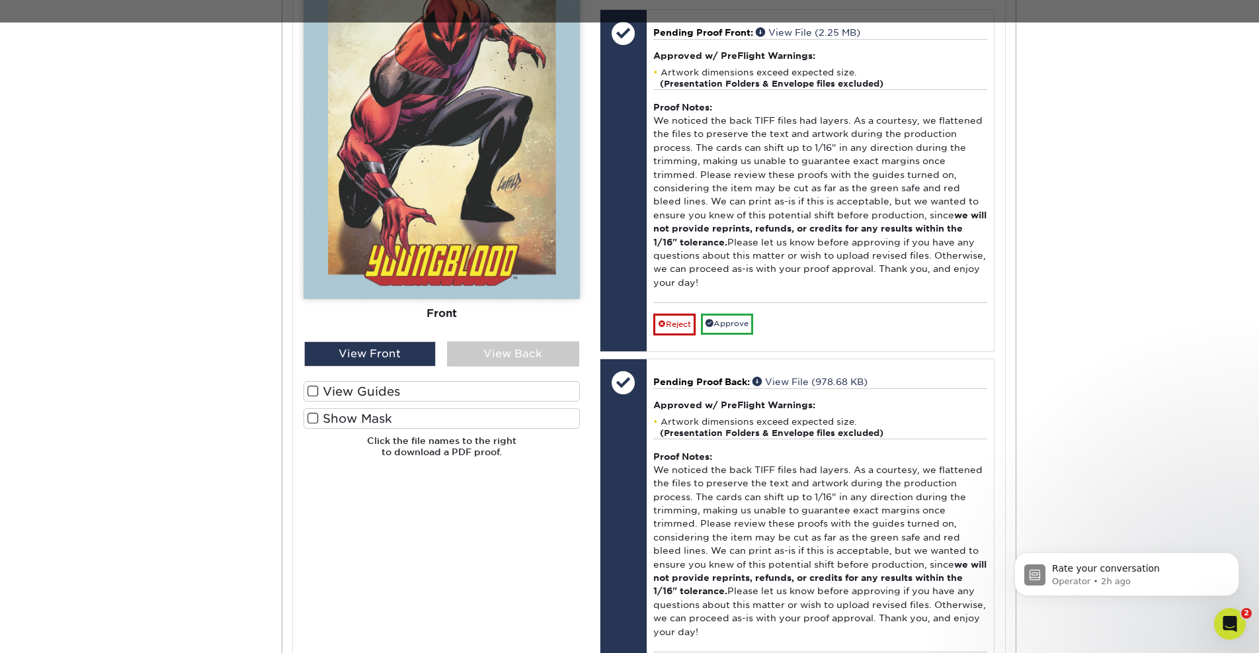
scroll to position [7361, 0]
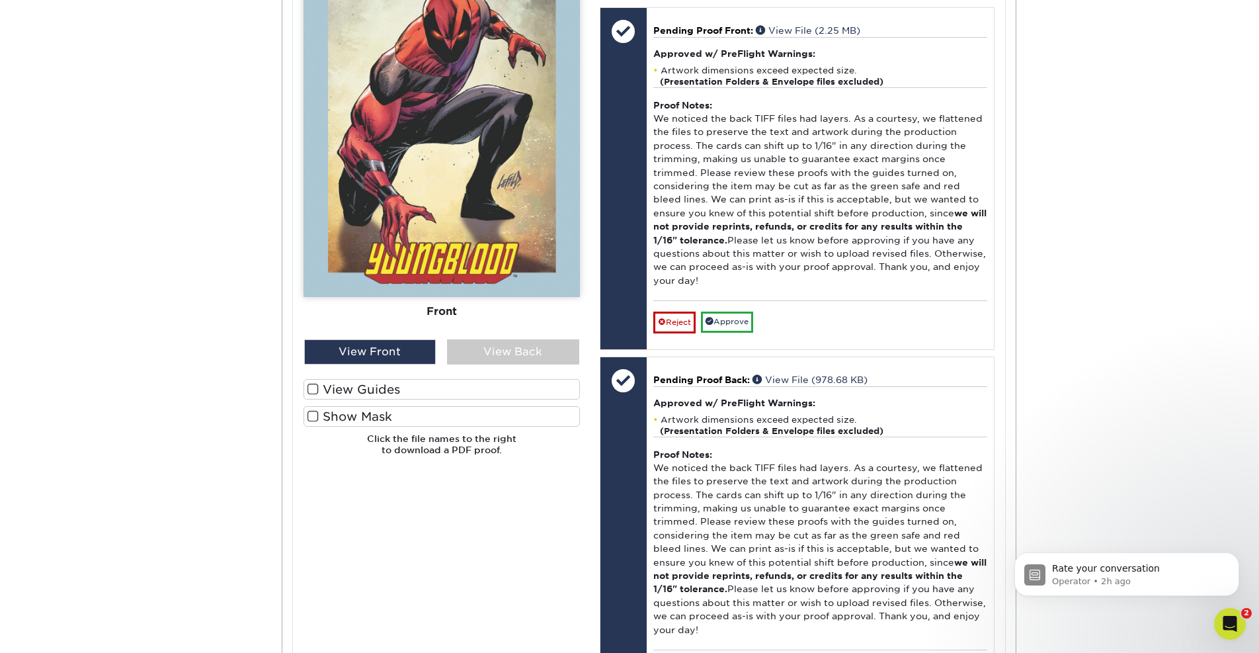
drag, startPoint x: 311, startPoint y: 353, endPoint x: 325, endPoint y: 360, distance: 15.7
click at [311, 383] on span at bounding box center [313, 389] width 11 height 13
click at [0, 0] on input "View Guides" at bounding box center [0, 0] width 0 height 0
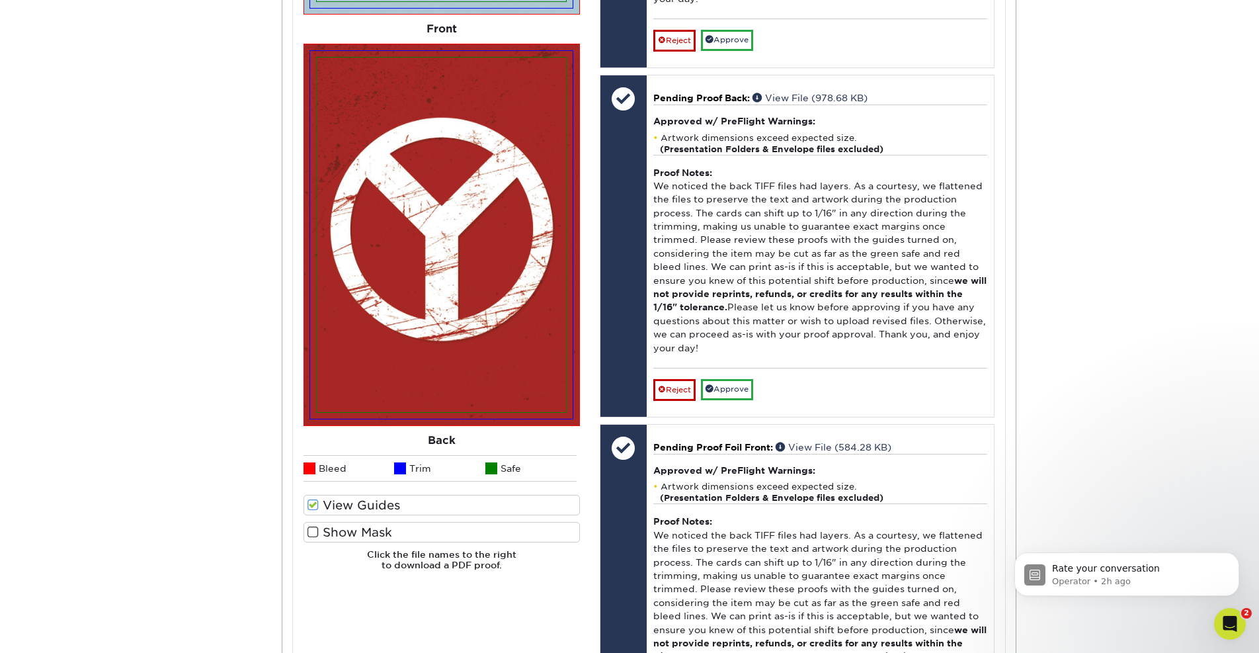
scroll to position [7643, 0]
click at [347, 521] on label "Show Mask" at bounding box center [442, 531] width 276 height 21
click at [0, 0] on input "Show Mask" at bounding box center [0, 0] width 0 height 0
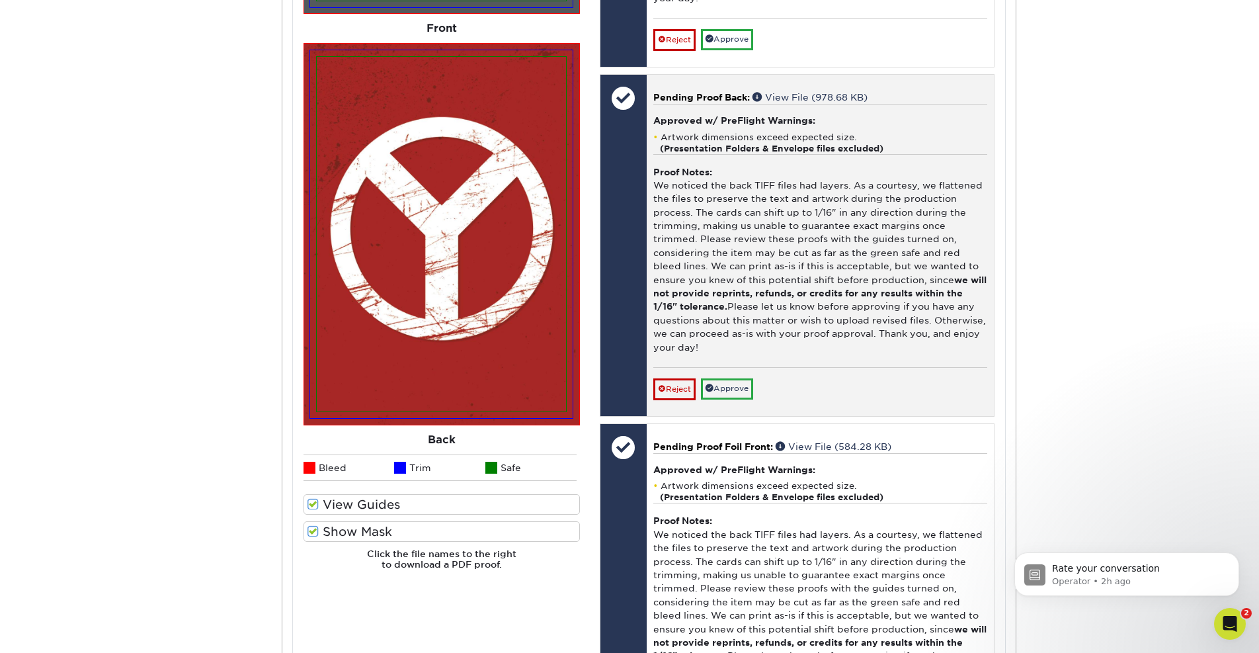
click at [735, 378] on link "Approve" at bounding box center [727, 388] width 52 height 21
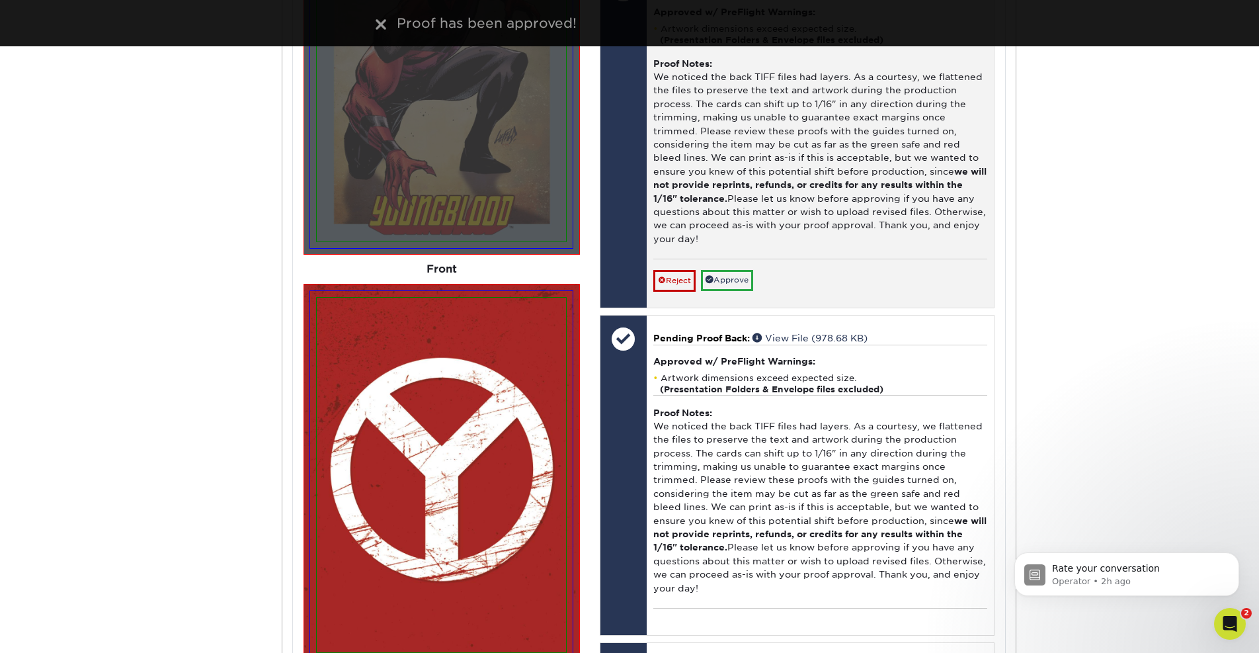
scroll to position [7401, 0]
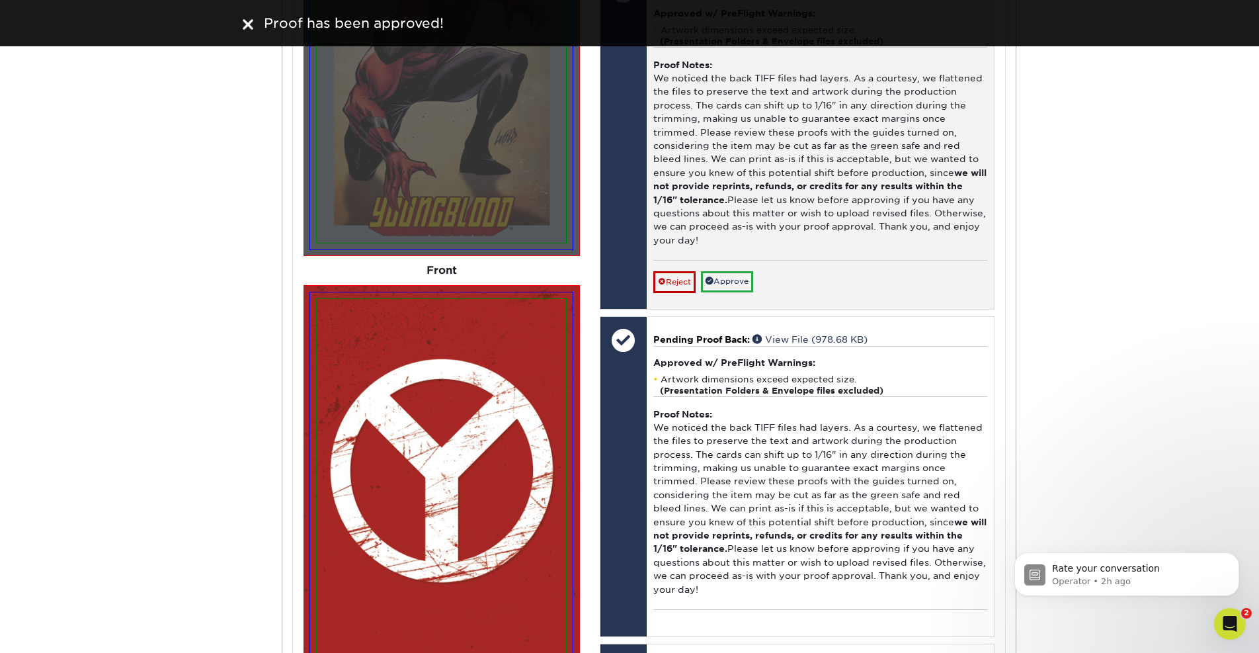
click at [726, 271] on link "Approve" at bounding box center [727, 281] width 52 height 21
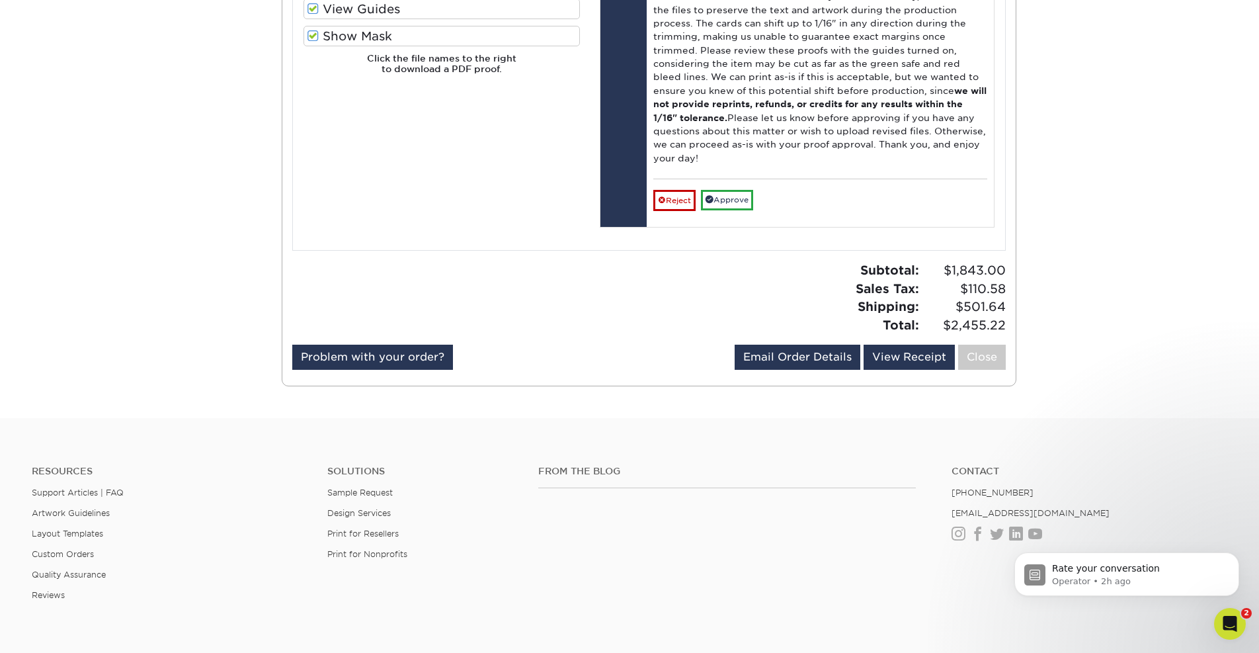
scroll to position [8140, 0]
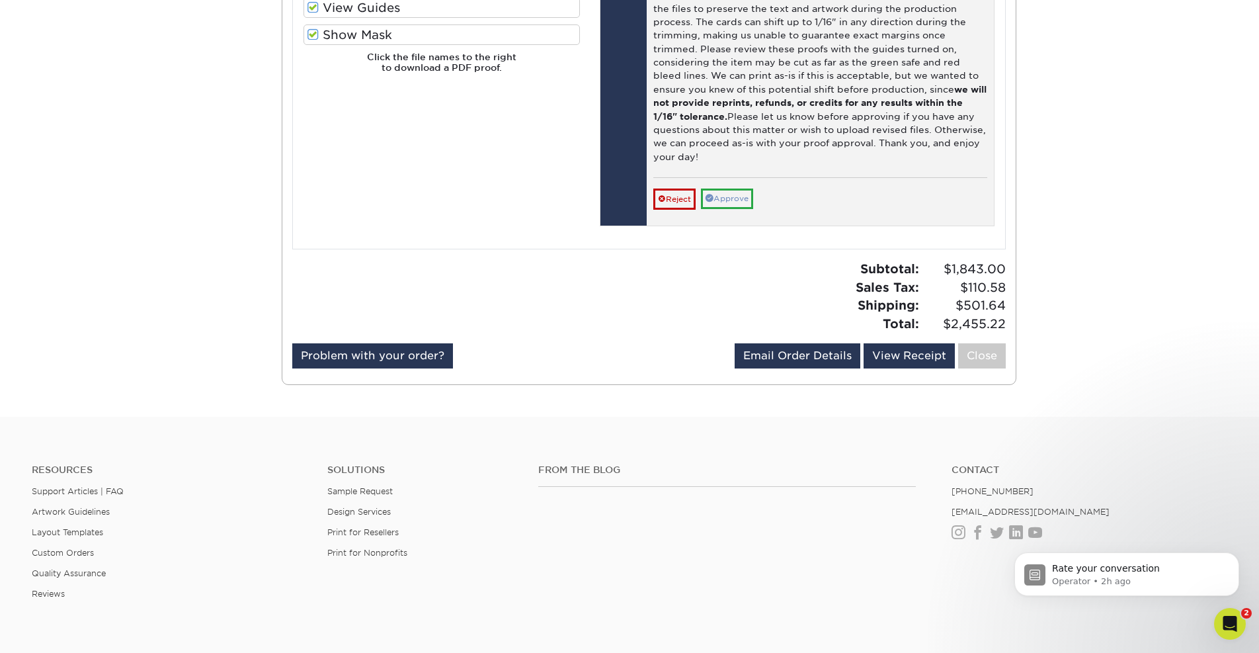
click at [729, 188] on link "Approve" at bounding box center [727, 198] width 52 height 21
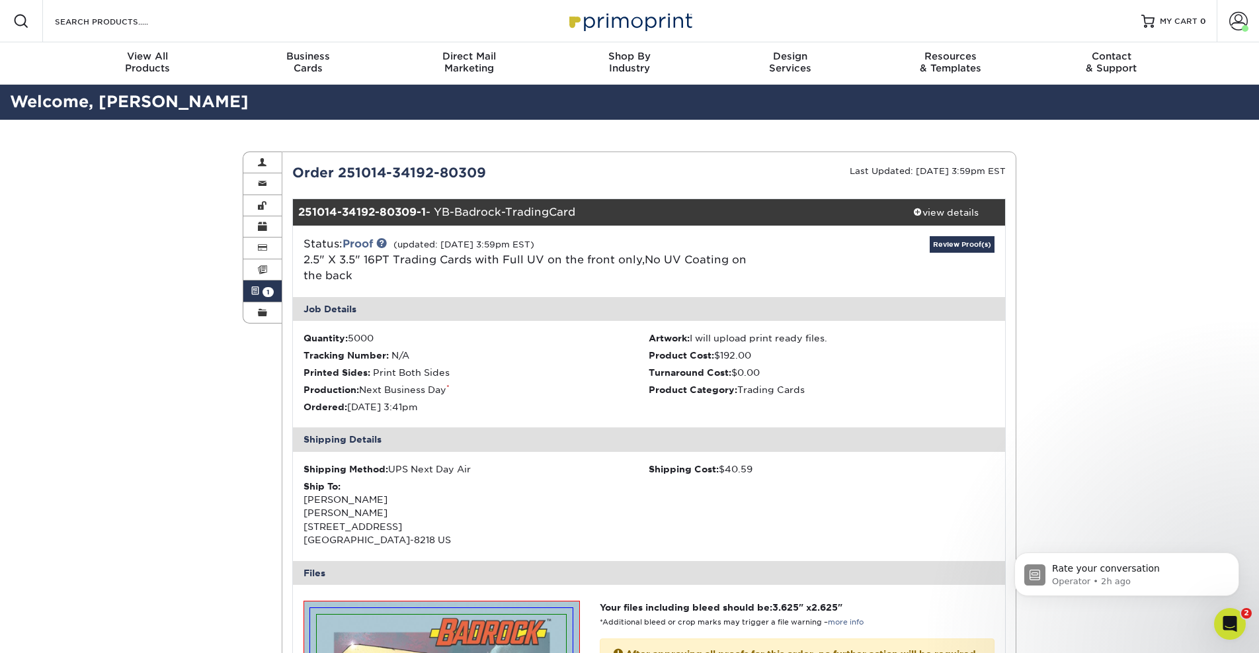
scroll to position [0, 0]
